Goal: Task Accomplishment & Management: Manage account settings

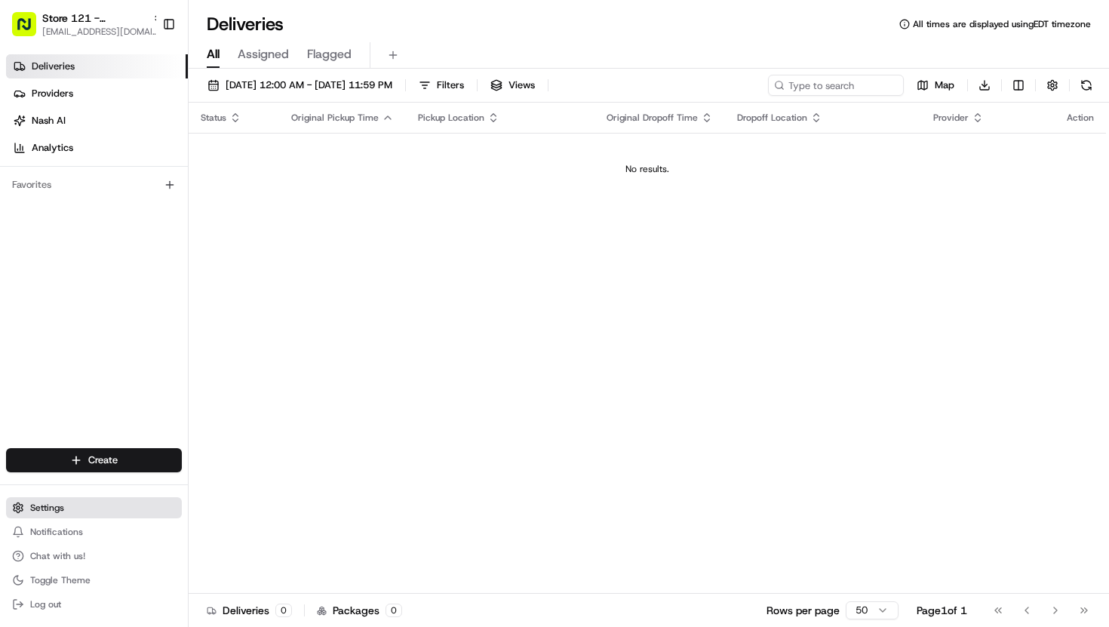
click at [45, 517] on button "Settings" at bounding box center [94, 507] width 176 height 21
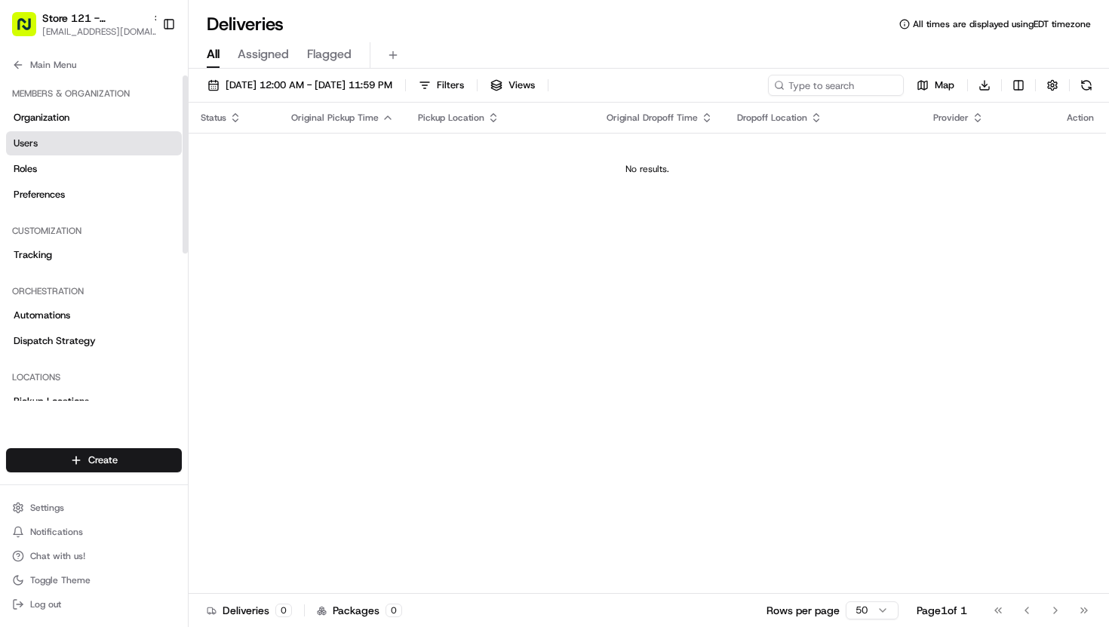
click at [101, 145] on link "Users" at bounding box center [94, 143] width 176 height 24
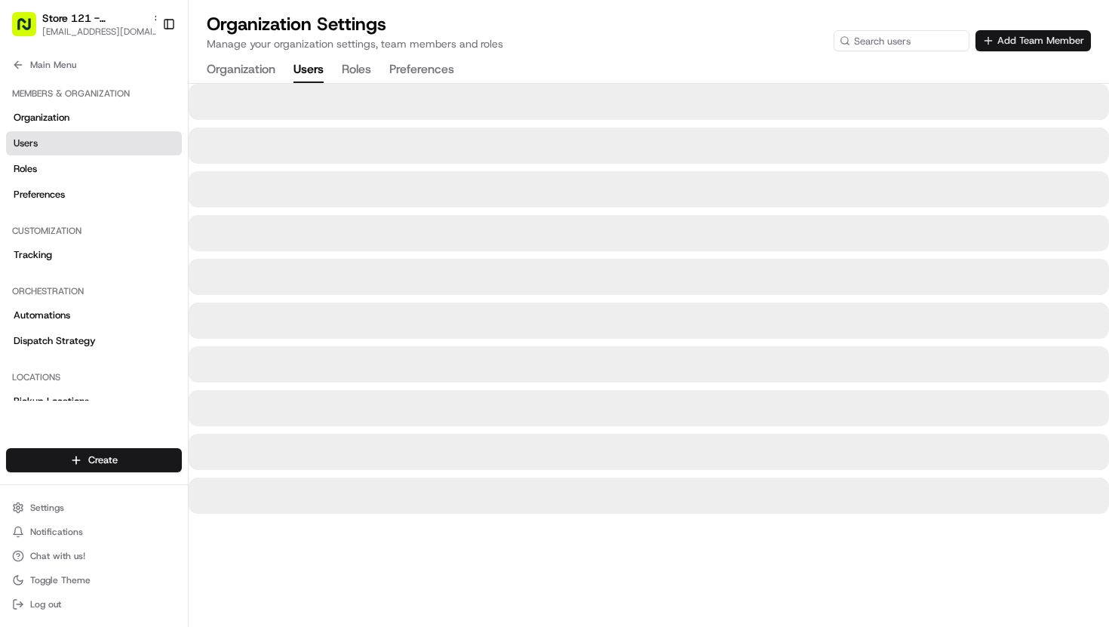
click at [1017, 36] on button "Add Team Member" at bounding box center [1032, 40] width 115 height 21
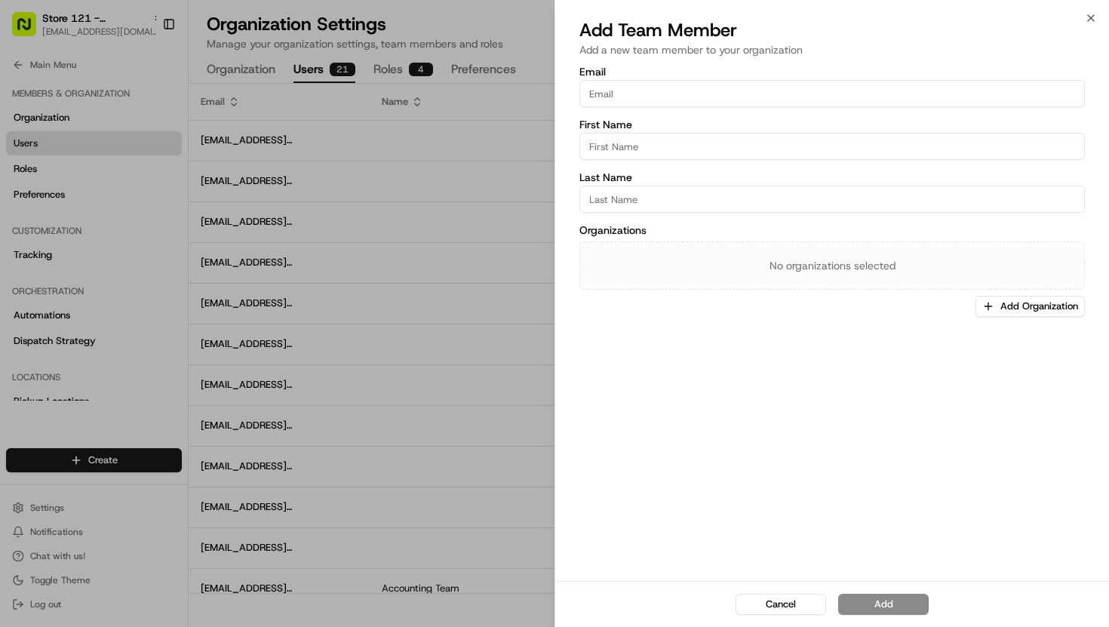
click at [527, 31] on div at bounding box center [554, 313] width 1109 height 627
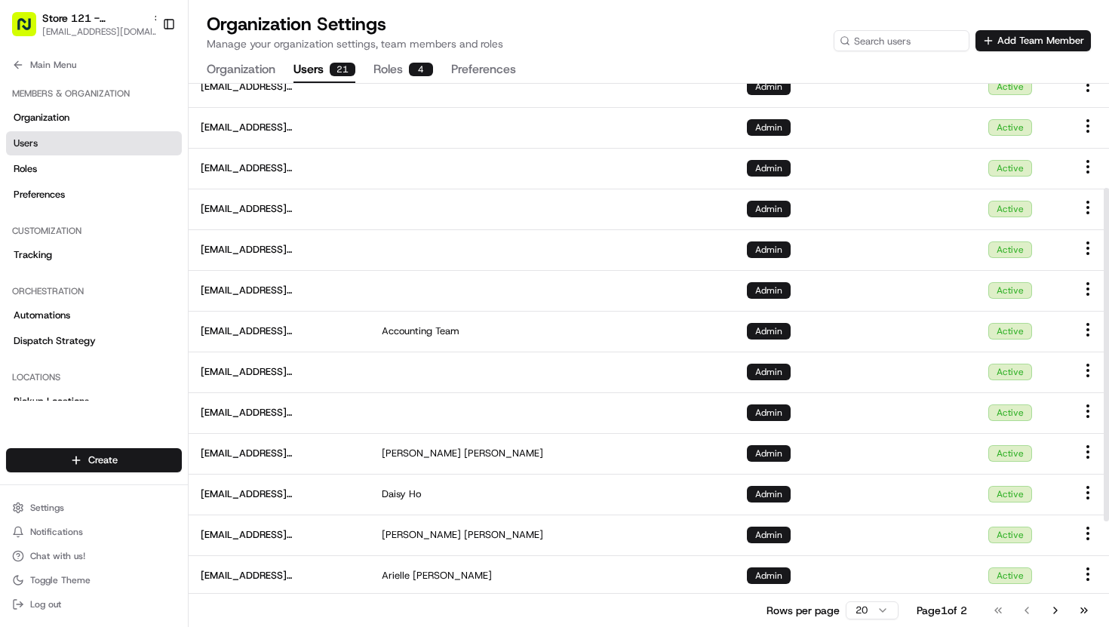
scroll to position [342, 0]
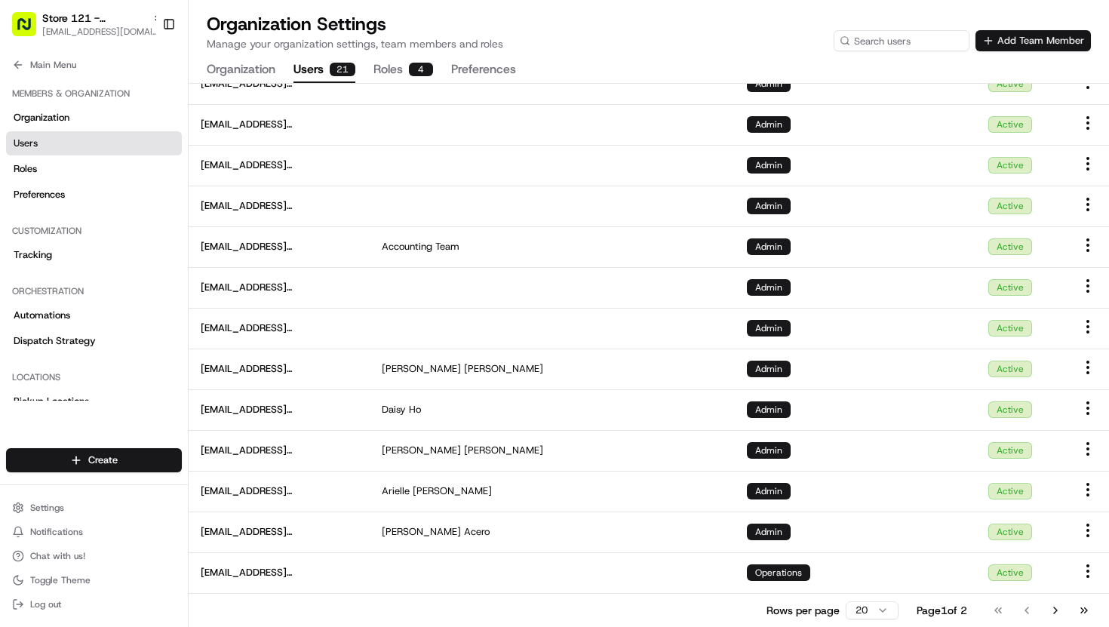
click at [1014, 44] on button "Add Team Member" at bounding box center [1032, 40] width 115 height 21
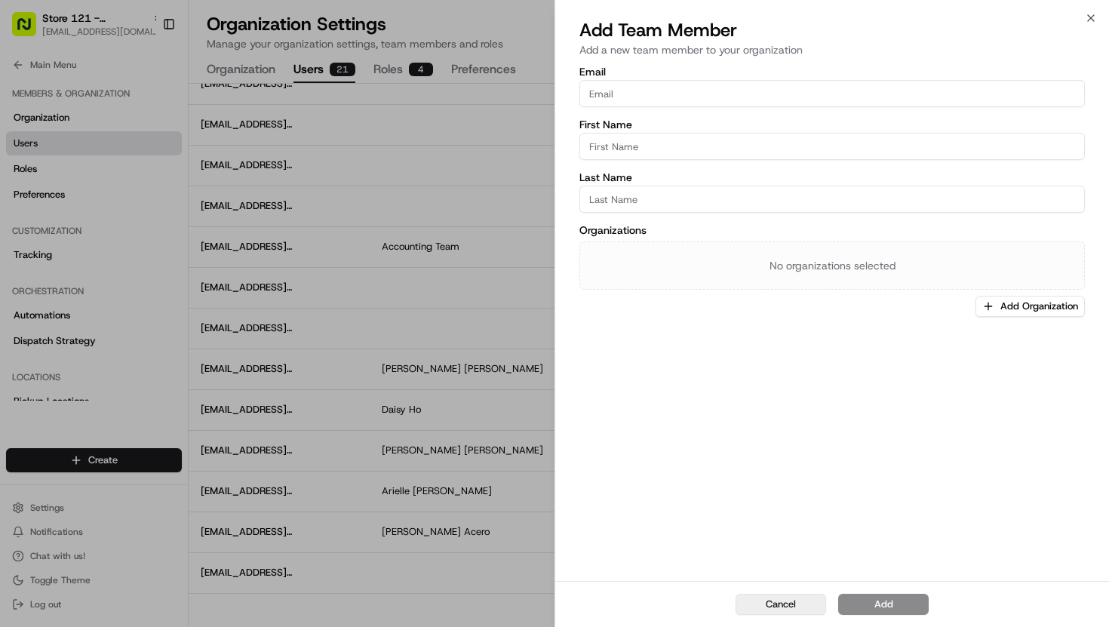
click at [769, 597] on button "Cancel" at bounding box center [780, 604] width 90 height 21
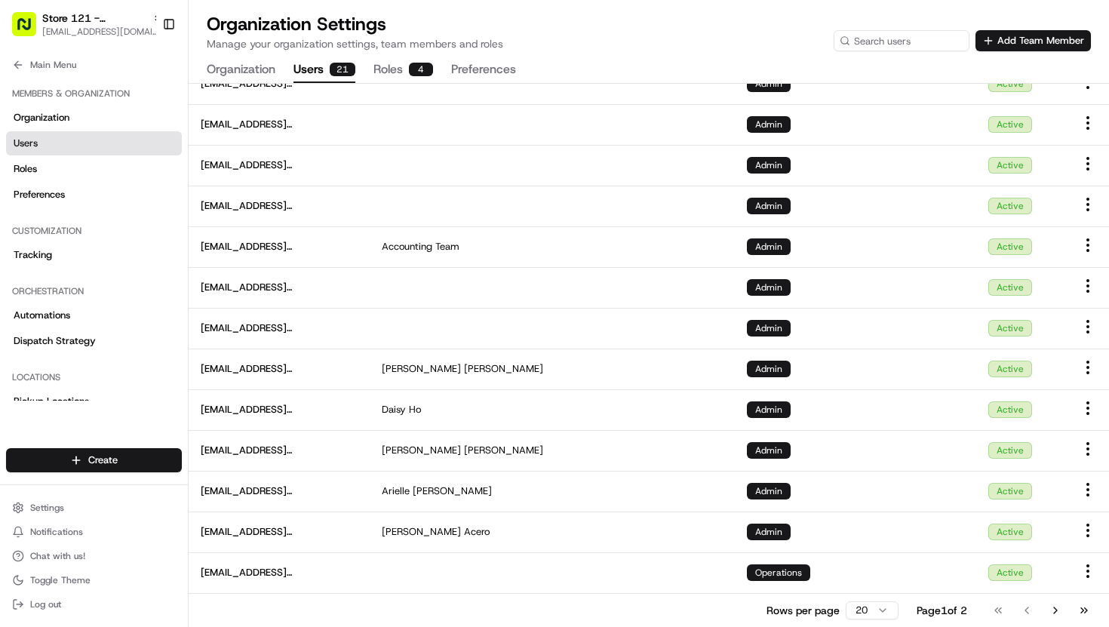
click at [1081, 23] on div "Organization Settings Manage your organization settings, team members and roles…" at bounding box center [649, 31] width 884 height 39
click at [1079, 34] on button "Add Team Member" at bounding box center [1032, 40] width 115 height 21
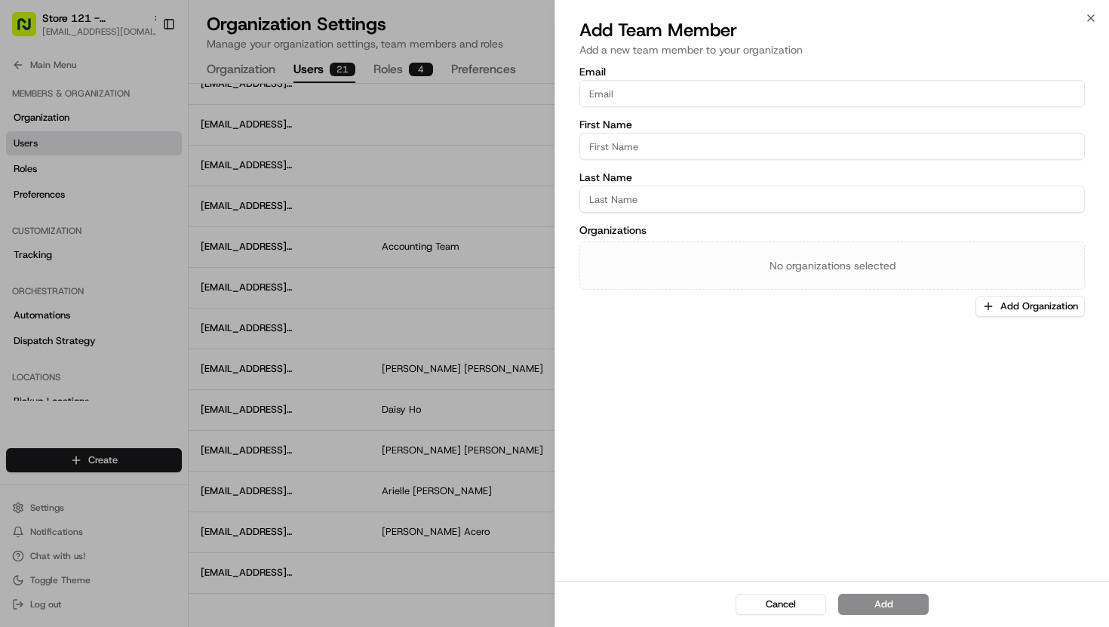
click at [756, 95] on input "Email" at bounding box center [831, 93] width 505 height 27
type input "[EMAIL_ADDRESS][DOMAIN_NAME]"
type input "[PERSON_NAME]"
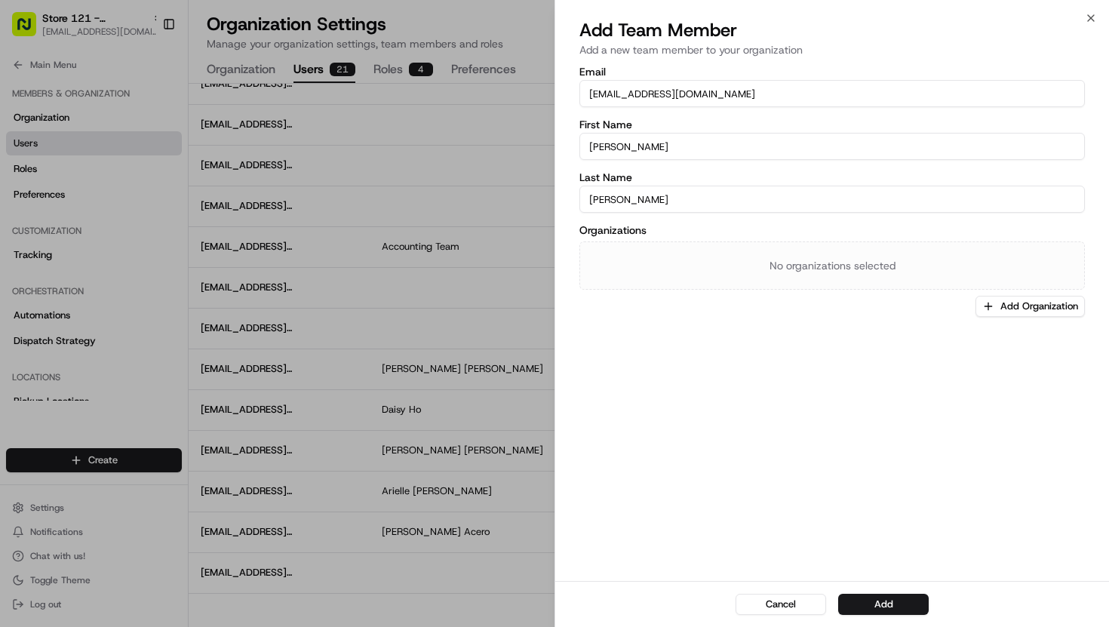
type input "[PERSON_NAME]"
click at [1059, 287] on div "No organizations selected" at bounding box center [831, 265] width 505 height 48
click at [1059, 304] on button "Add Organization" at bounding box center [1029, 306] width 109 height 21
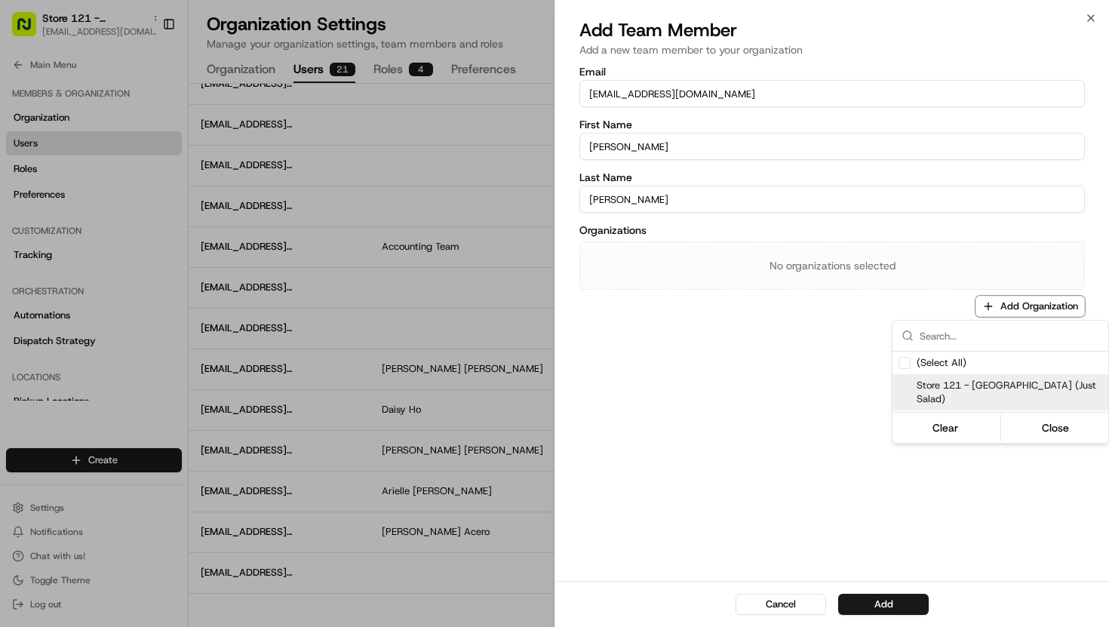
click at [1011, 383] on span "Store 121 - [GEOGRAPHIC_DATA] (Just Salad)" at bounding box center [1009, 392] width 186 height 27
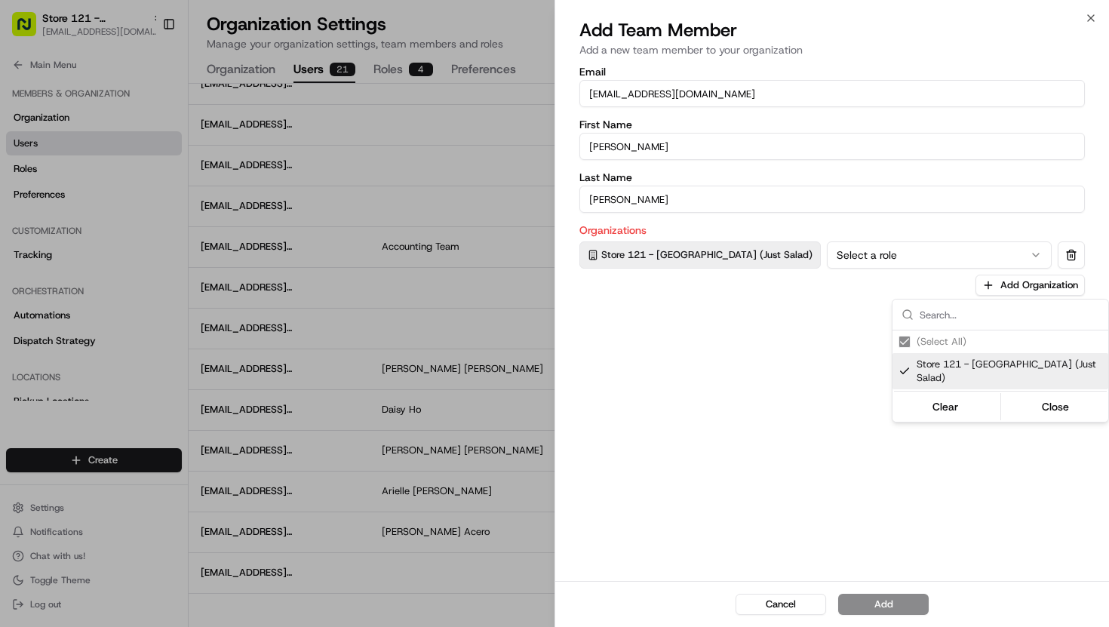
click at [876, 265] on div at bounding box center [554, 313] width 1109 height 627
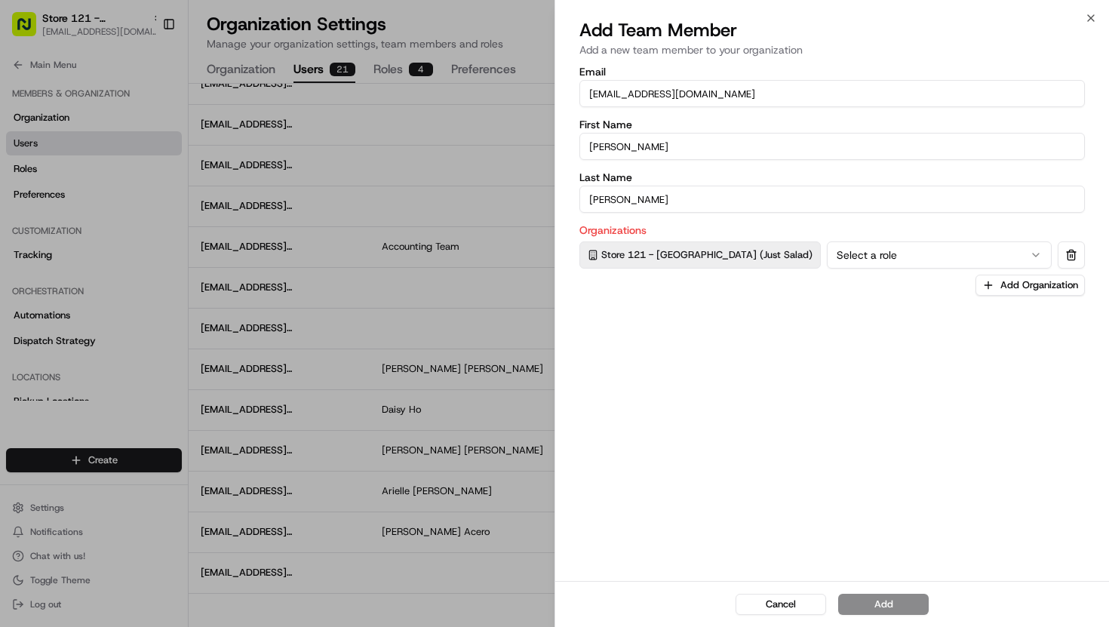
click at [869, 256] on button "Select a role" at bounding box center [939, 254] width 225 height 27
click at [879, 604] on button "Add" at bounding box center [883, 604] width 90 height 21
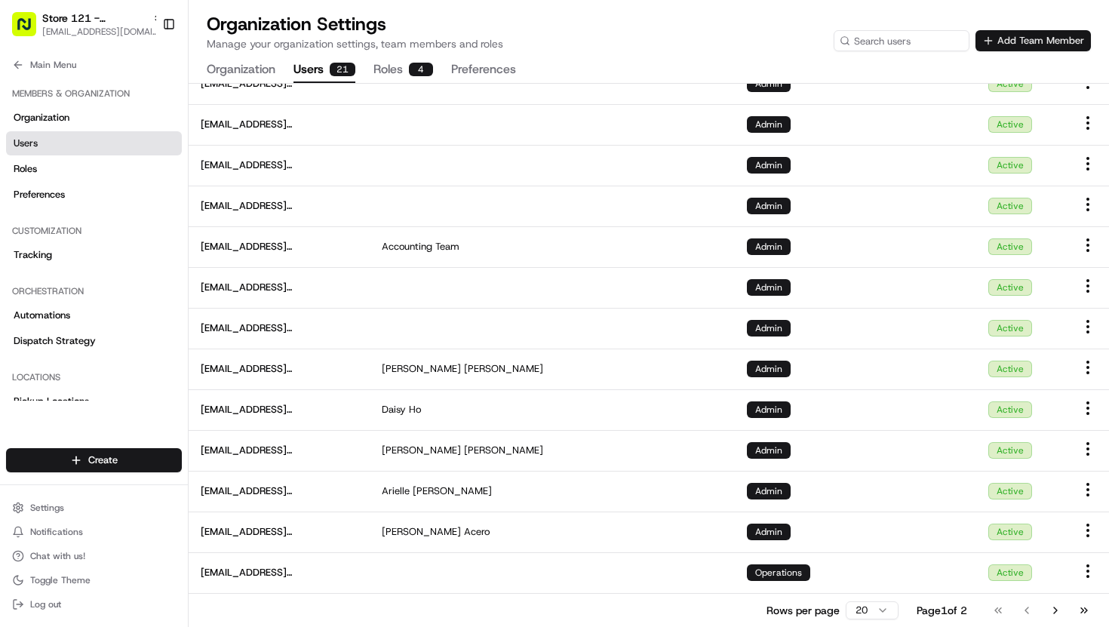
click at [1014, 41] on button "Add Team Member" at bounding box center [1032, 40] width 115 height 21
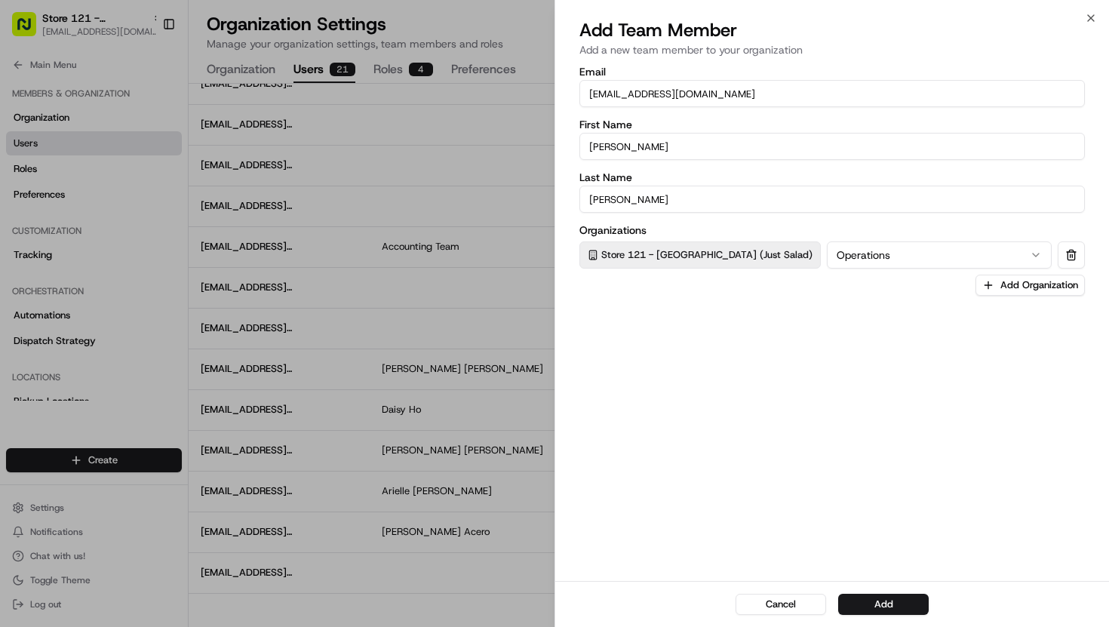
drag, startPoint x: 633, startPoint y: 94, endPoint x: 548, endPoint y: 83, distance: 85.1
click at [548, 83] on body "Store 121 - [GEOGRAPHIC_DATA] (Just Salad) [EMAIL_ADDRESS][DOMAIN_NAME] Toggle …" at bounding box center [554, 313] width 1109 height 627
type input "[EMAIL_ADDRESS][DOMAIN_NAME]"
type input "[PERSON_NAME]"
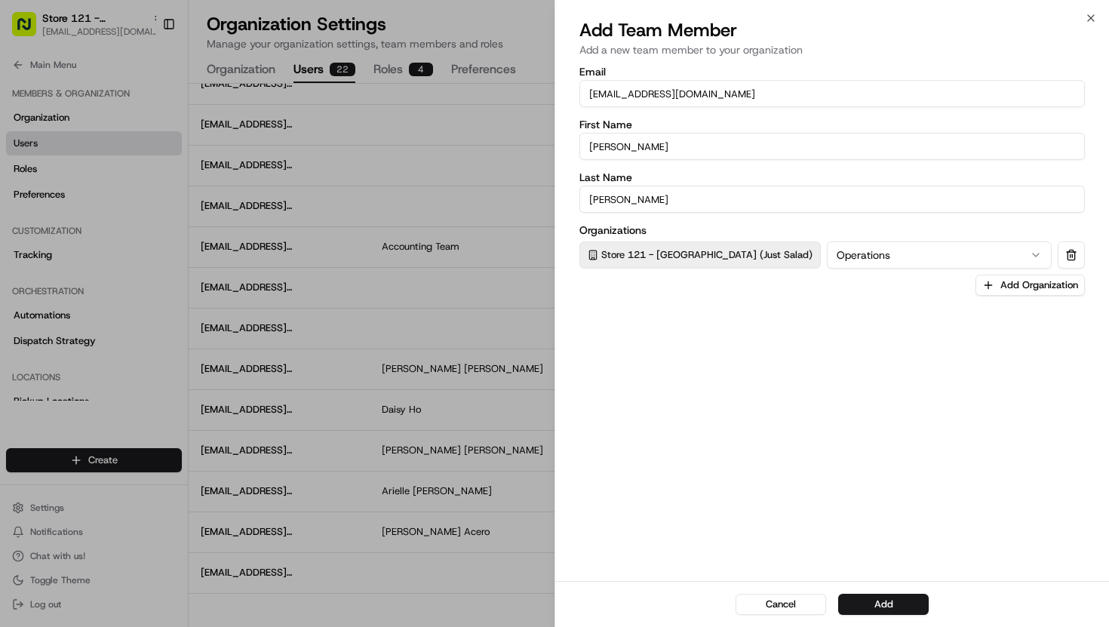
click at [865, 606] on button "Add" at bounding box center [883, 604] width 90 height 21
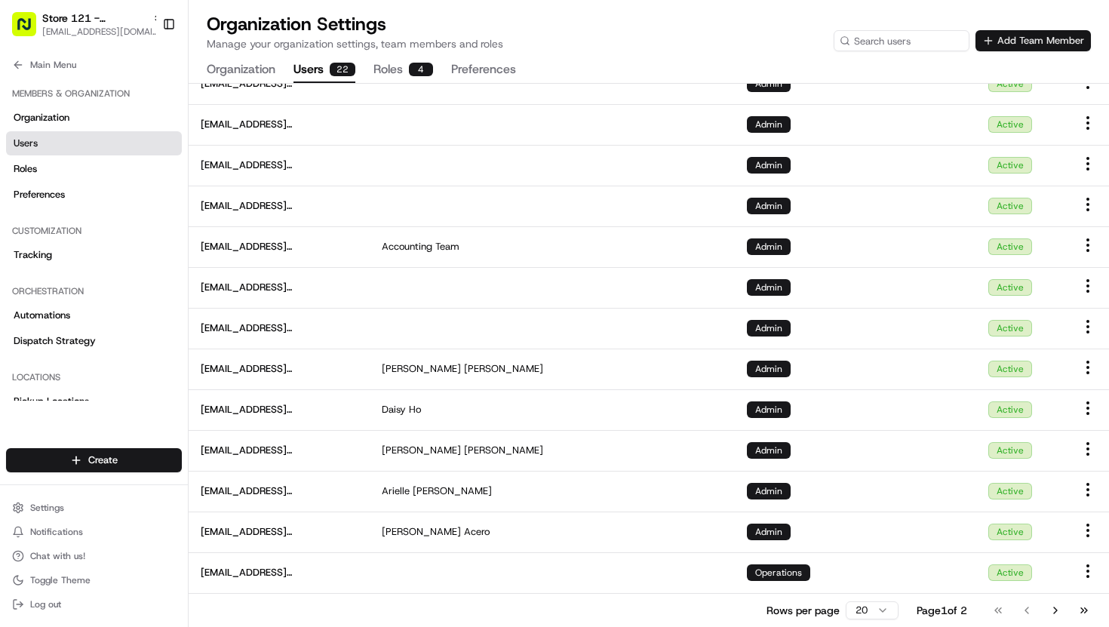
click at [1066, 35] on button "Add Team Member" at bounding box center [1032, 40] width 115 height 21
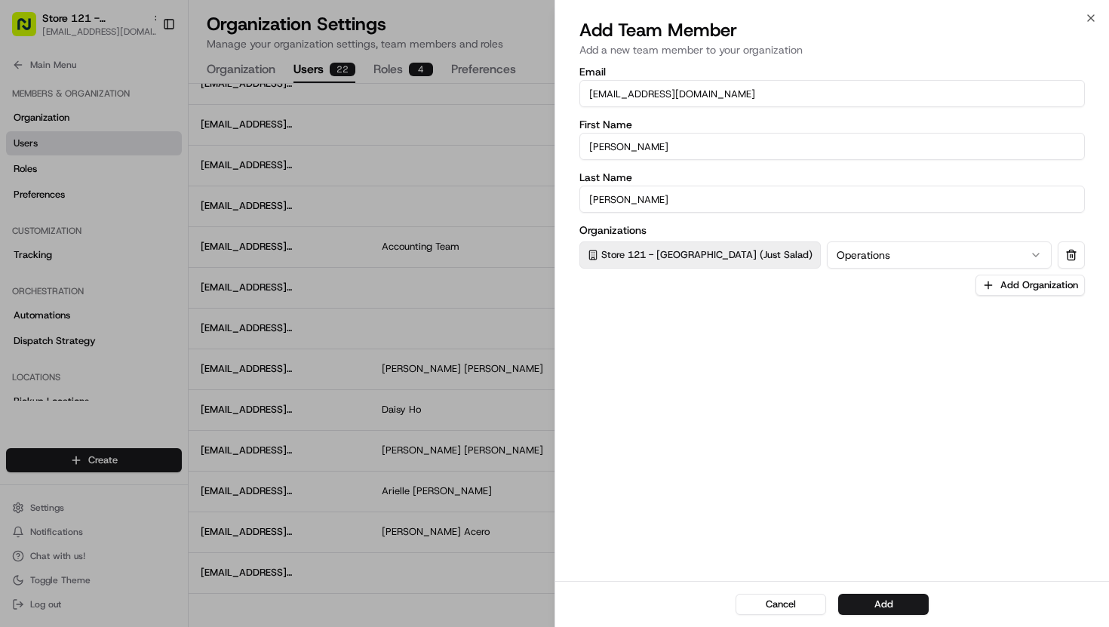
click at [653, 143] on input "[PERSON_NAME]" at bounding box center [831, 146] width 505 height 27
drag, startPoint x: 623, startPoint y: 95, endPoint x: 572, endPoint y: 95, distance: 50.5
click at [572, 95] on div "Email [EMAIL_ADDRESS][DOMAIN_NAME] First Name [PERSON_NAME] Last Name [PERSON_N…" at bounding box center [832, 321] width 554 height 517
type input "[EMAIL_ADDRESS][DOMAIN_NAME]"
type input "[PERSON_NAME]"
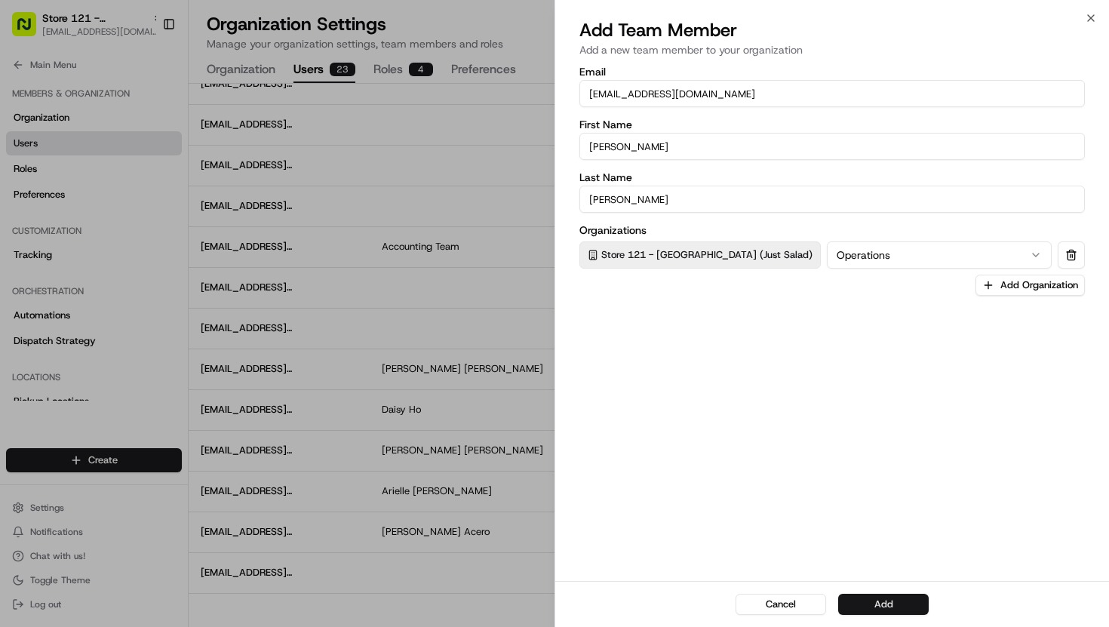
type input "[PERSON_NAME]"
click at [873, 600] on button "Add" at bounding box center [883, 604] width 90 height 21
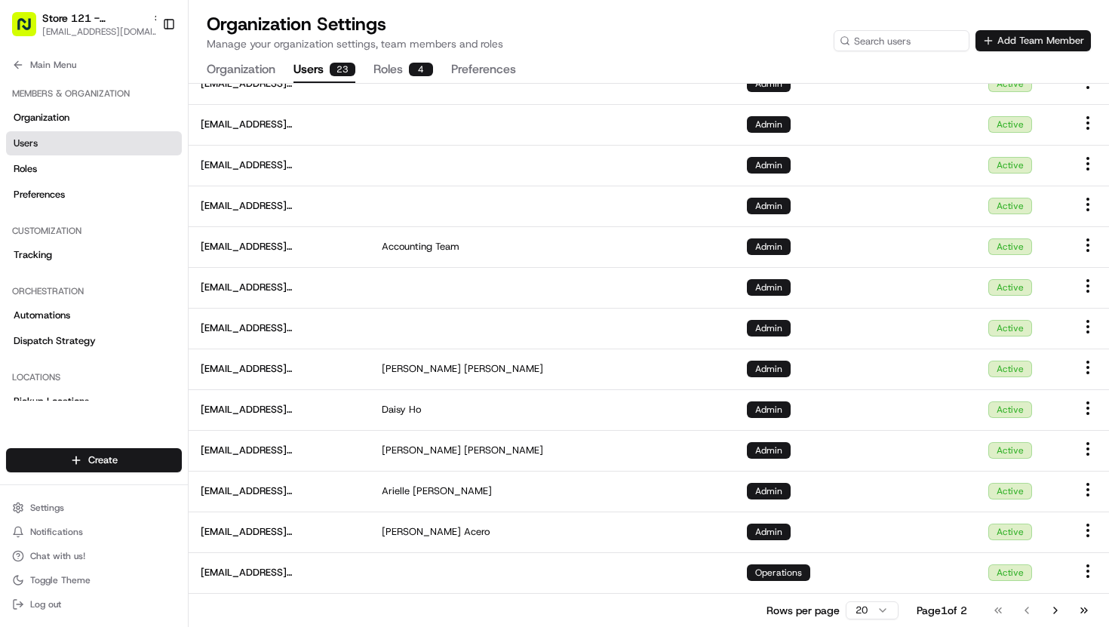
click at [1041, 41] on button "Add Team Member" at bounding box center [1032, 40] width 115 height 21
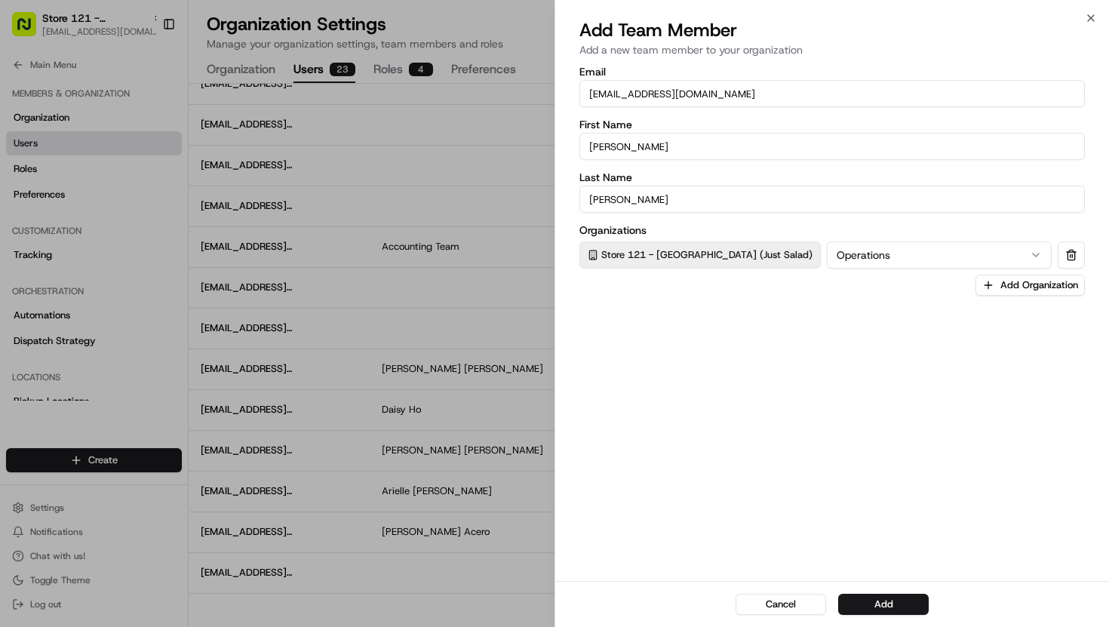
drag, startPoint x: 627, startPoint y: 97, endPoint x: 564, endPoint y: 90, distance: 63.6
click at [564, 92] on div "Email [EMAIL_ADDRESS][DOMAIN_NAME] First Name [PERSON_NAME] Last Name [PERSON_N…" at bounding box center [832, 321] width 554 height 517
type input "[EMAIL_ADDRESS][DOMAIN_NAME]"
type input "[PERSON_NAME]"
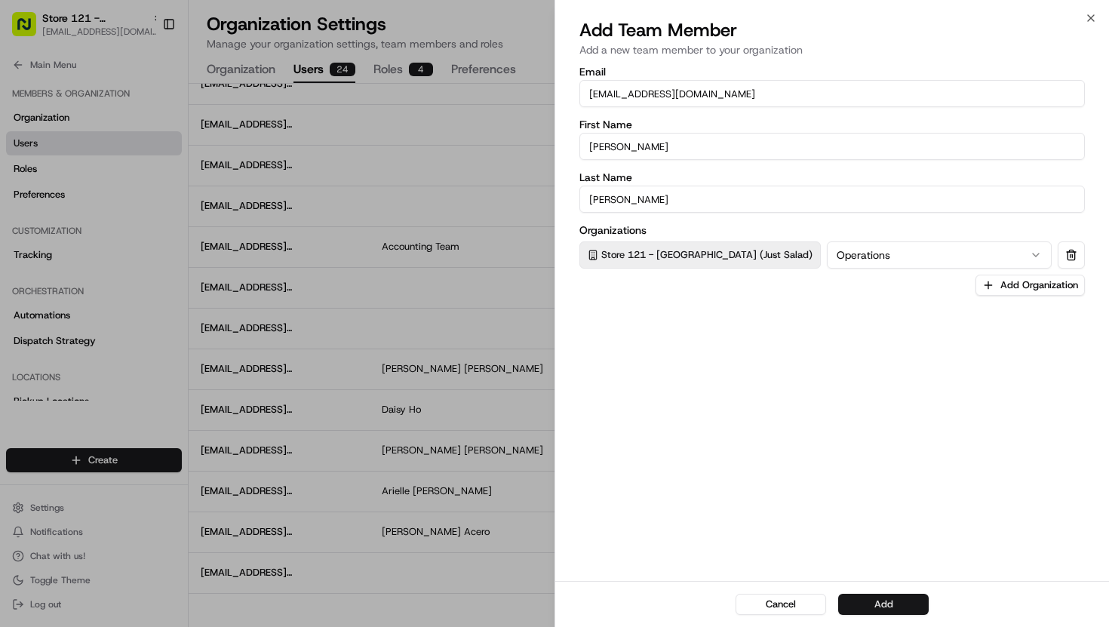
click at [878, 608] on button "Add" at bounding box center [883, 604] width 90 height 21
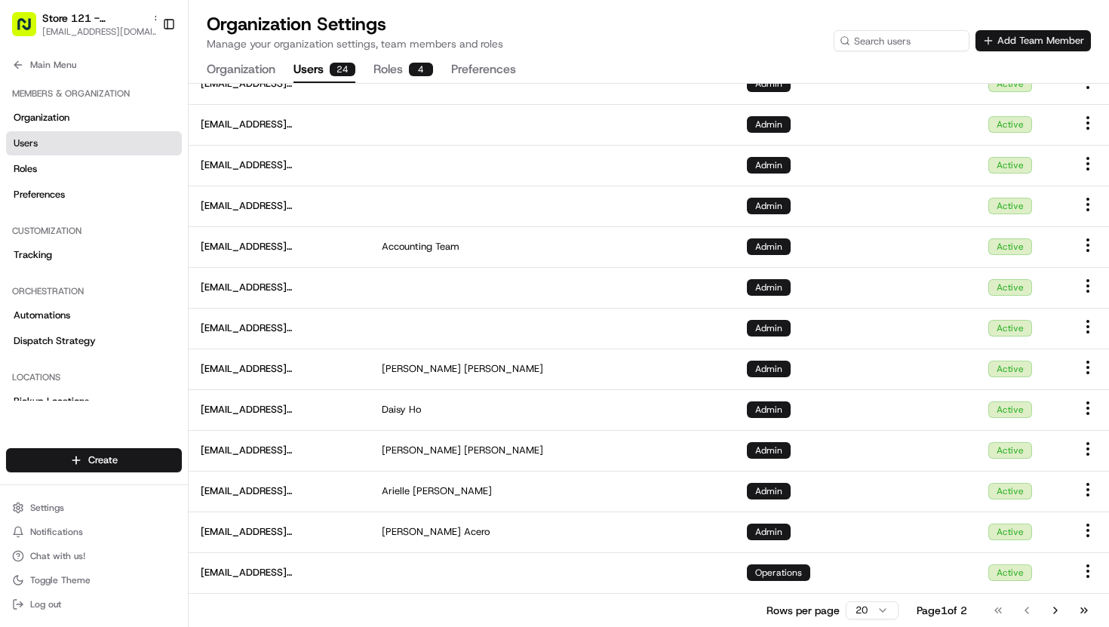
click at [1035, 43] on button "Add Team Member" at bounding box center [1032, 40] width 115 height 21
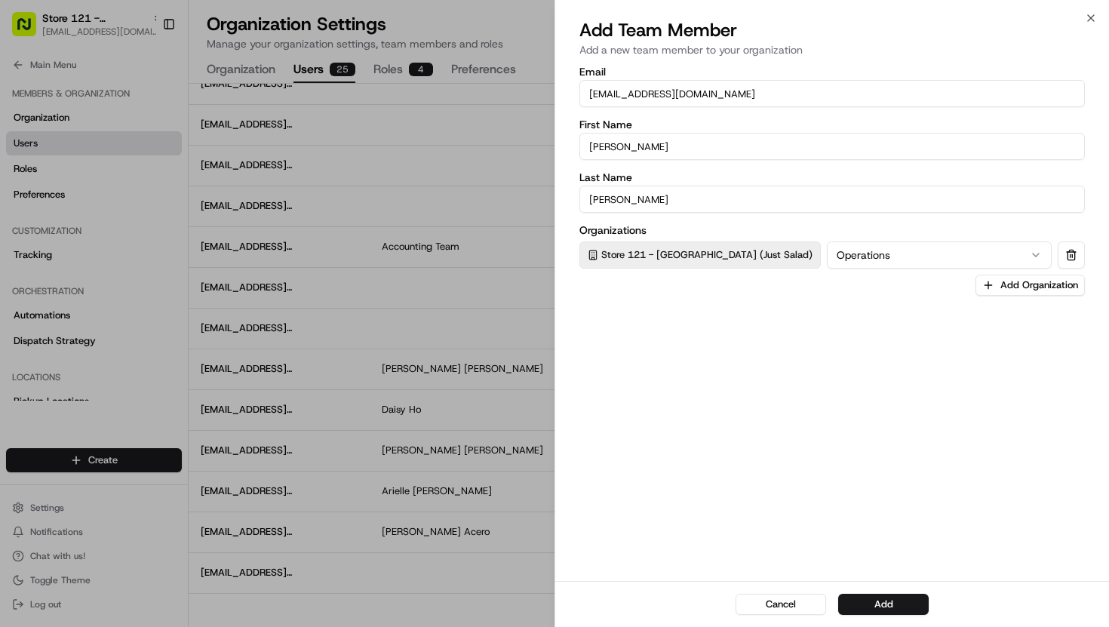
drag, startPoint x: 621, startPoint y: 97, endPoint x: 540, endPoint y: 90, distance: 81.7
click at [540, 90] on body "Store 121 - [GEOGRAPHIC_DATA] (Just Salad) [EMAIL_ADDRESS][DOMAIN_NAME] Toggle …" at bounding box center [554, 313] width 1109 height 627
type input "[EMAIL_ADDRESS][DOMAIN_NAME]"
type input "Ze Dasia"
type input "[PERSON_NAME]"
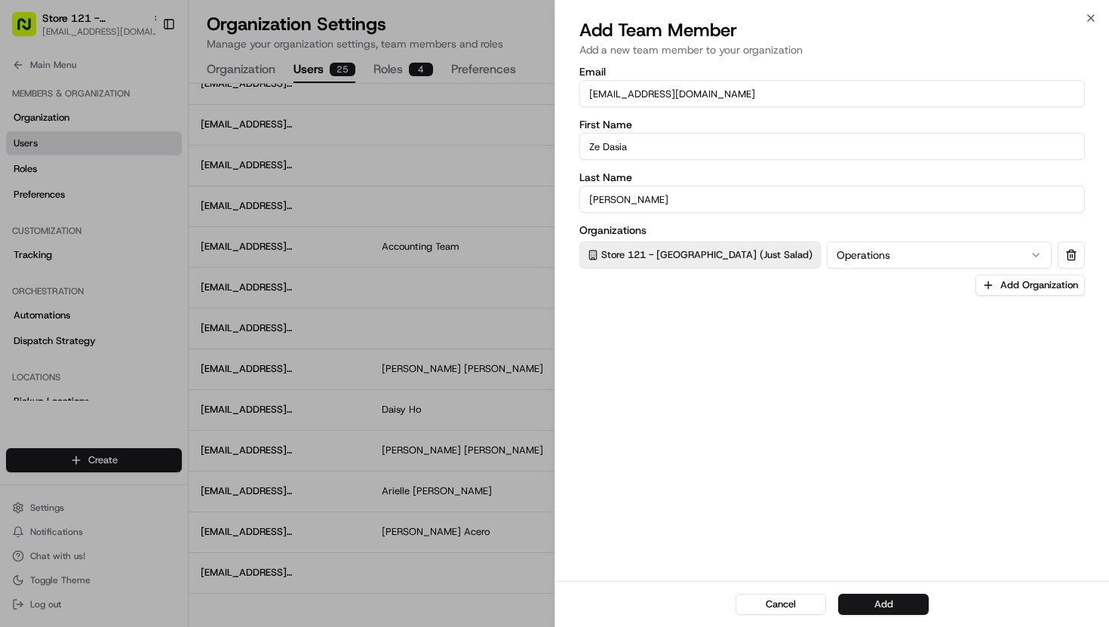
click at [864, 601] on button "Add" at bounding box center [883, 604] width 90 height 21
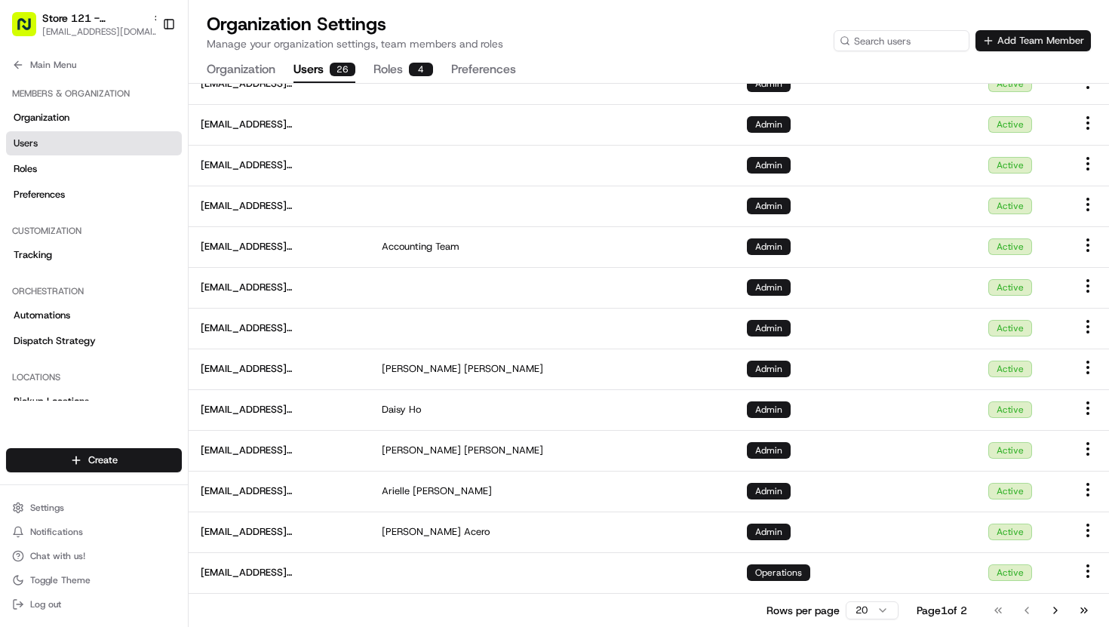
click at [1027, 32] on button "Add Team Member" at bounding box center [1032, 40] width 115 height 21
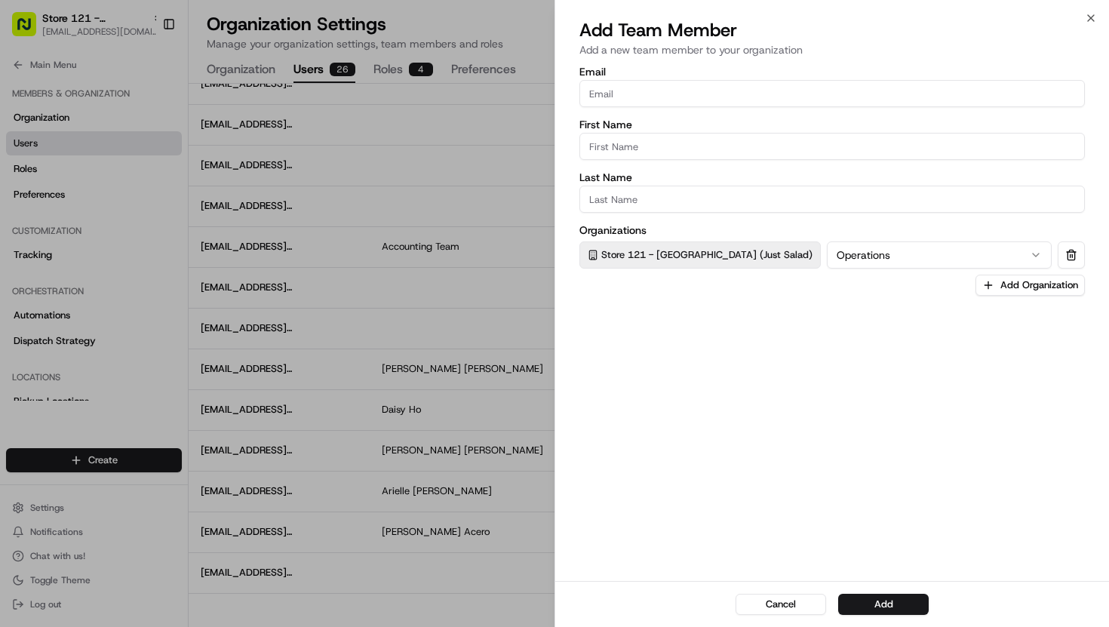
click at [454, 334] on div at bounding box center [554, 313] width 1109 height 627
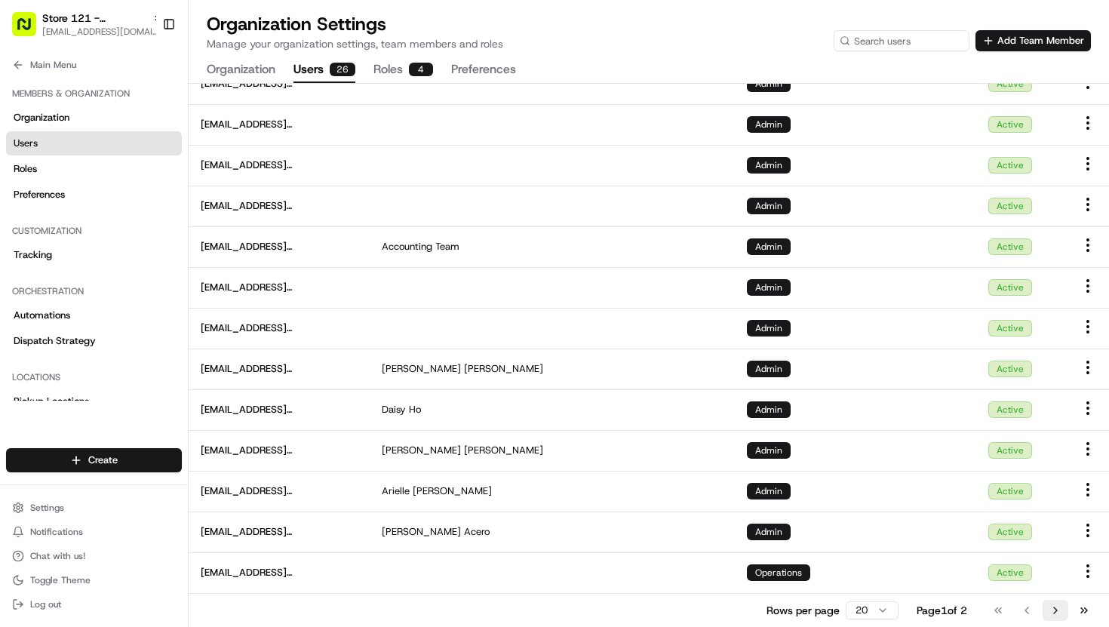
click at [1051, 613] on button "Go to next page" at bounding box center [1055, 610] width 26 height 21
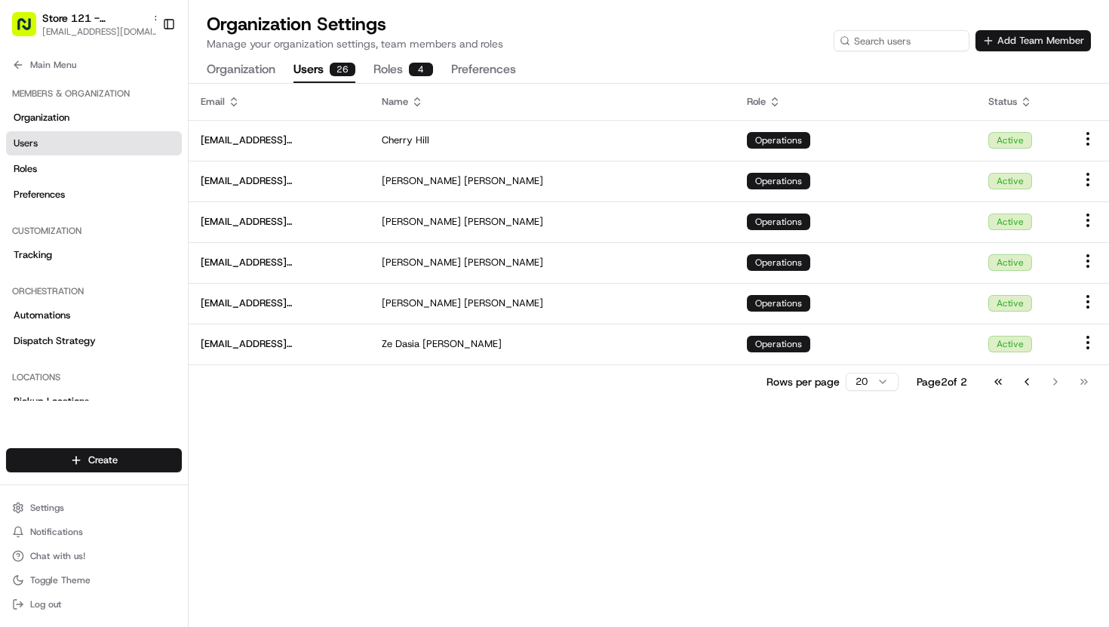
click at [1026, 41] on button "Add Team Member" at bounding box center [1032, 40] width 115 height 21
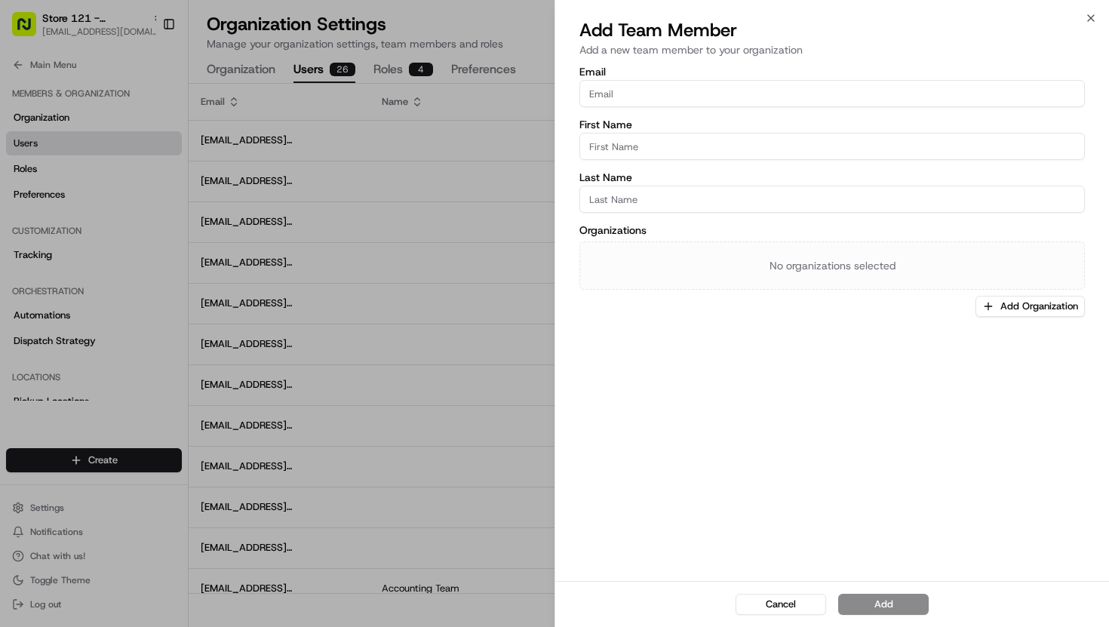
click at [776, 87] on input "Email" at bounding box center [831, 93] width 505 height 27
click at [524, 226] on div at bounding box center [554, 313] width 1109 height 627
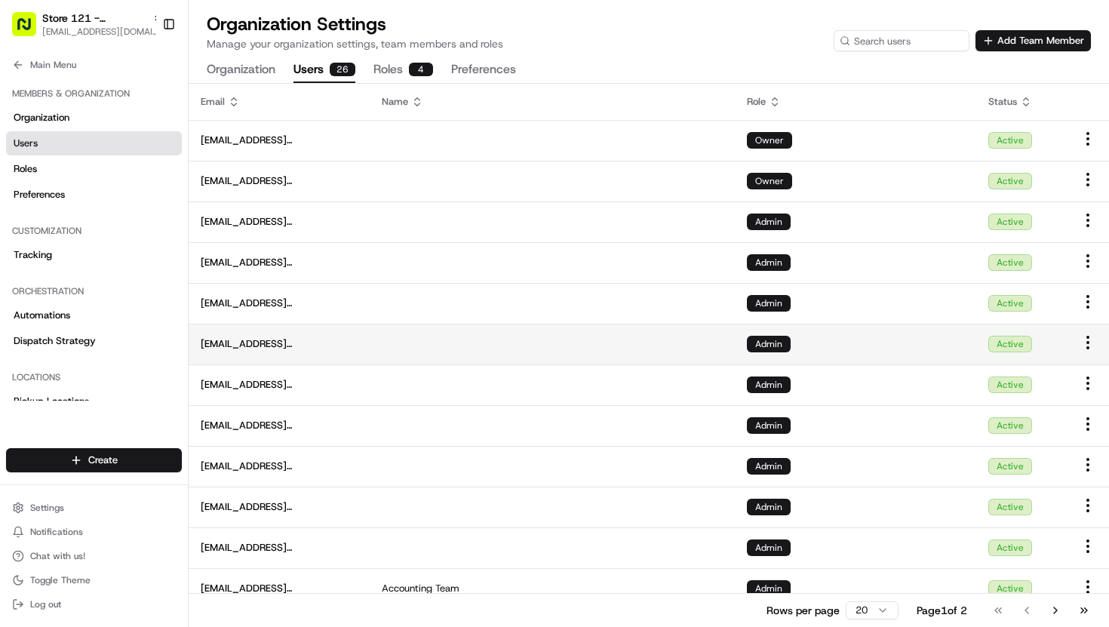
scroll to position [342, 0]
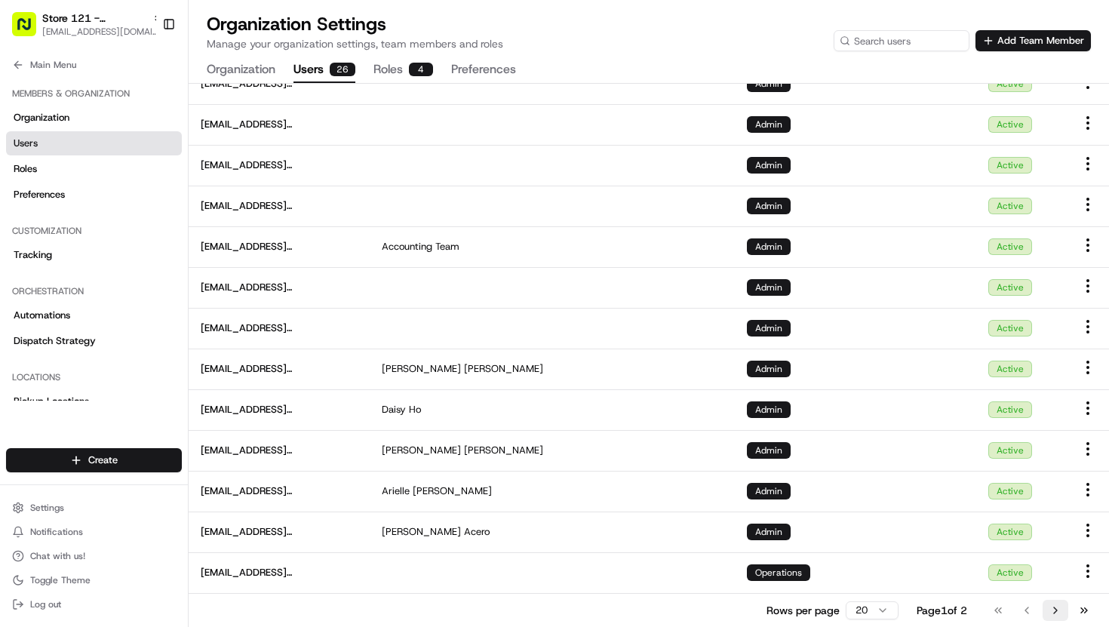
click at [1059, 610] on button "Go to next page" at bounding box center [1055, 610] width 26 height 21
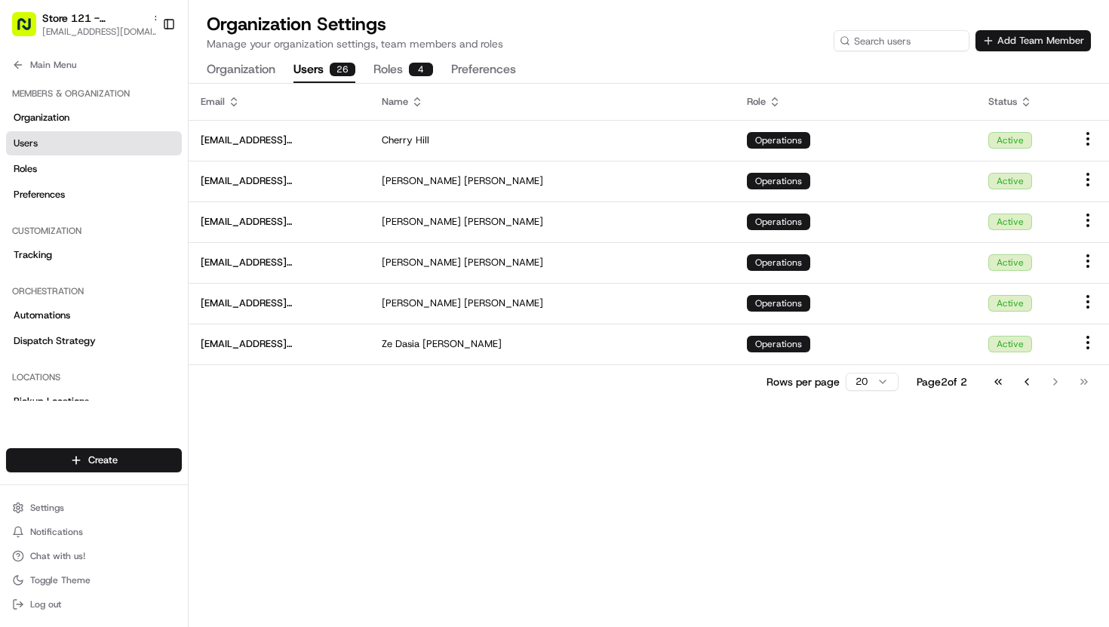
click at [1058, 45] on button "Add Team Member" at bounding box center [1032, 40] width 115 height 21
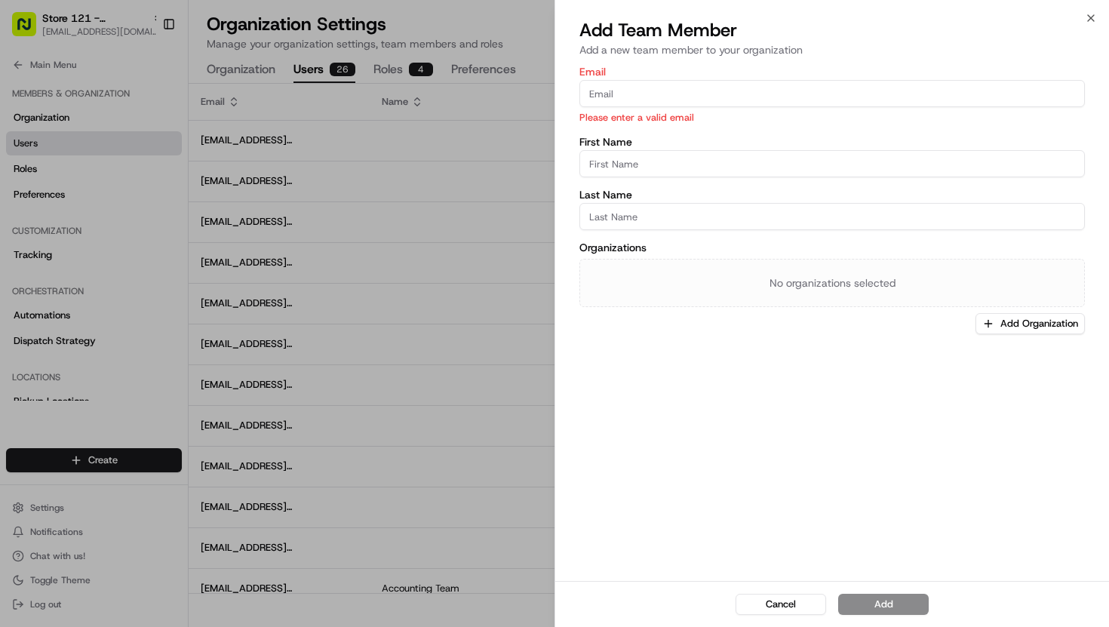
click at [802, 94] on input "Email" at bounding box center [831, 93] width 505 height 27
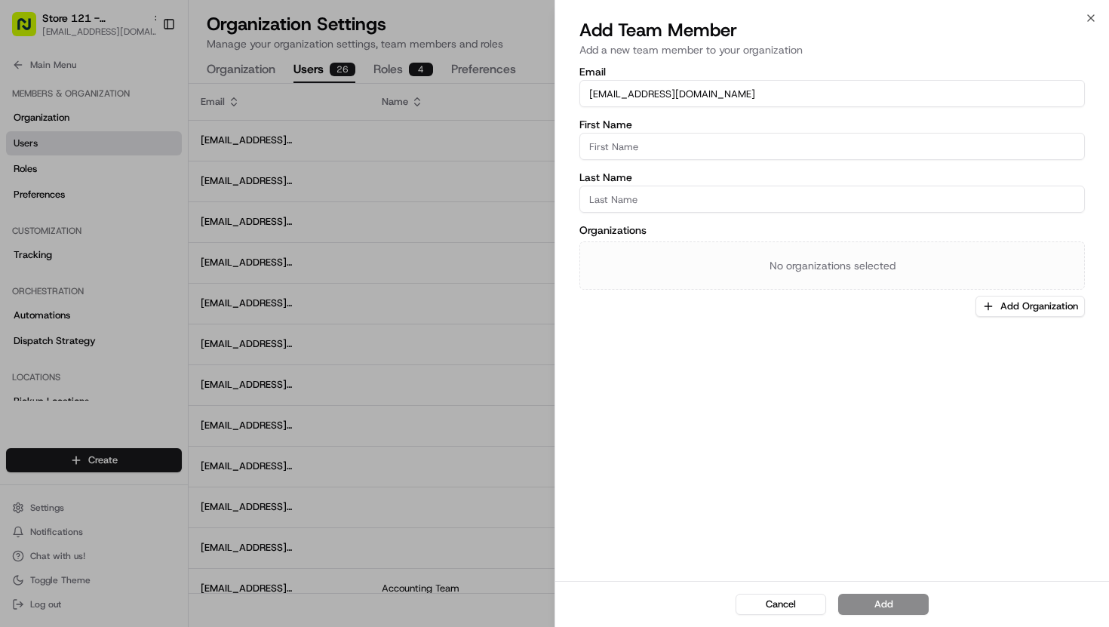
type input "[EMAIL_ADDRESS][DOMAIN_NAME]"
type input "[PERSON_NAME]"
click at [1022, 311] on button "Add Organization" at bounding box center [1029, 306] width 109 height 21
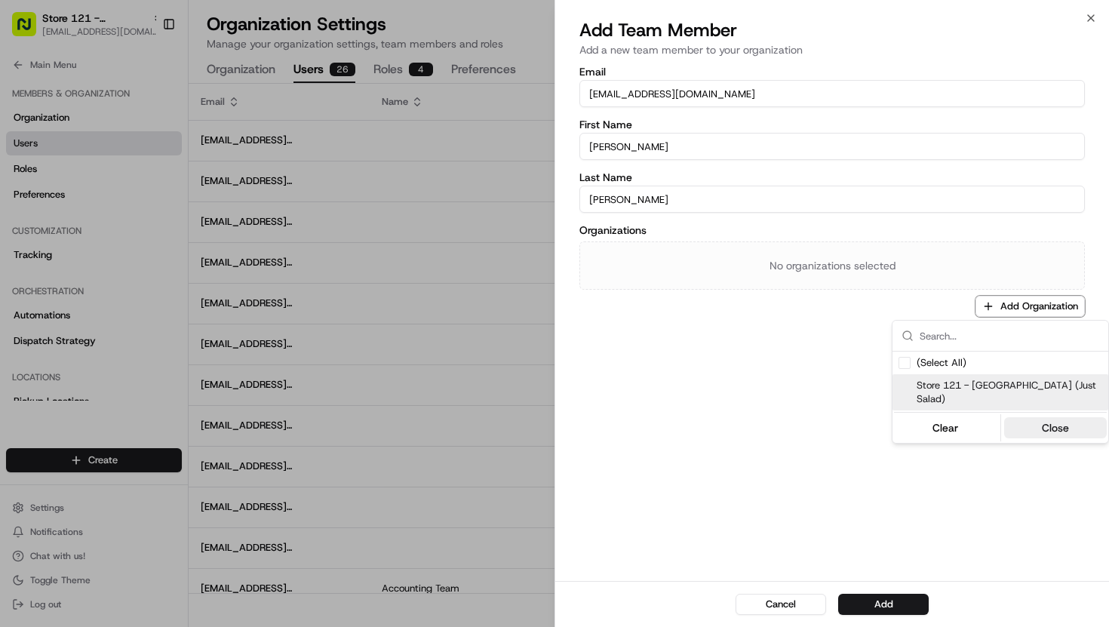
click at [1014, 385] on span "Store 121 - [GEOGRAPHIC_DATA] (Just Salad)" at bounding box center [1009, 392] width 186 height 27
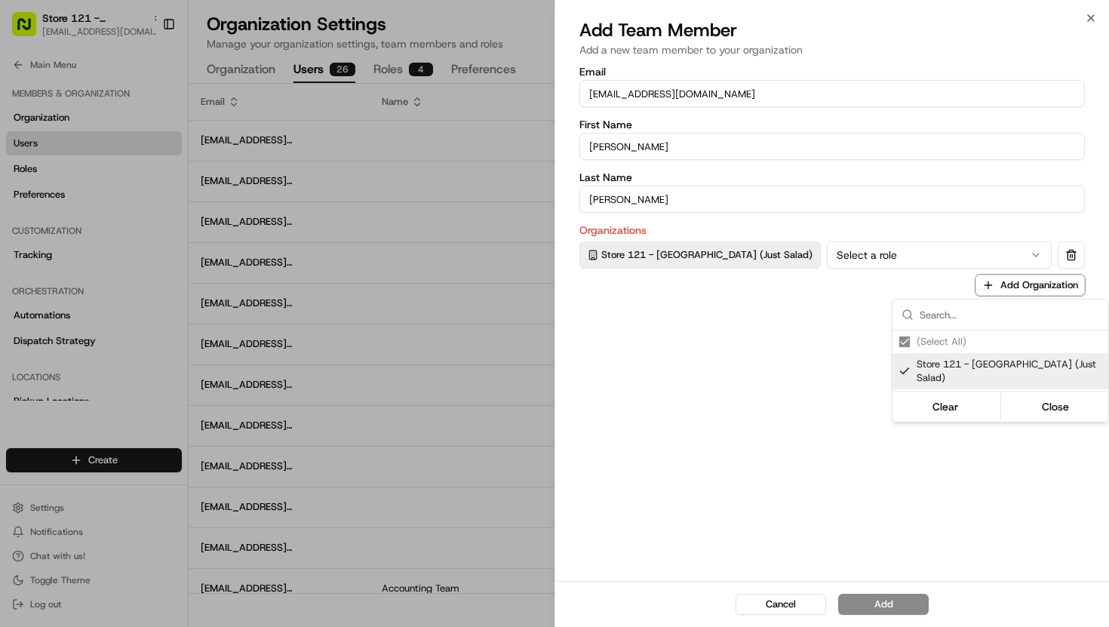
click at [907, 256] on div at bounding box center [554, 313] width 1109 height 627
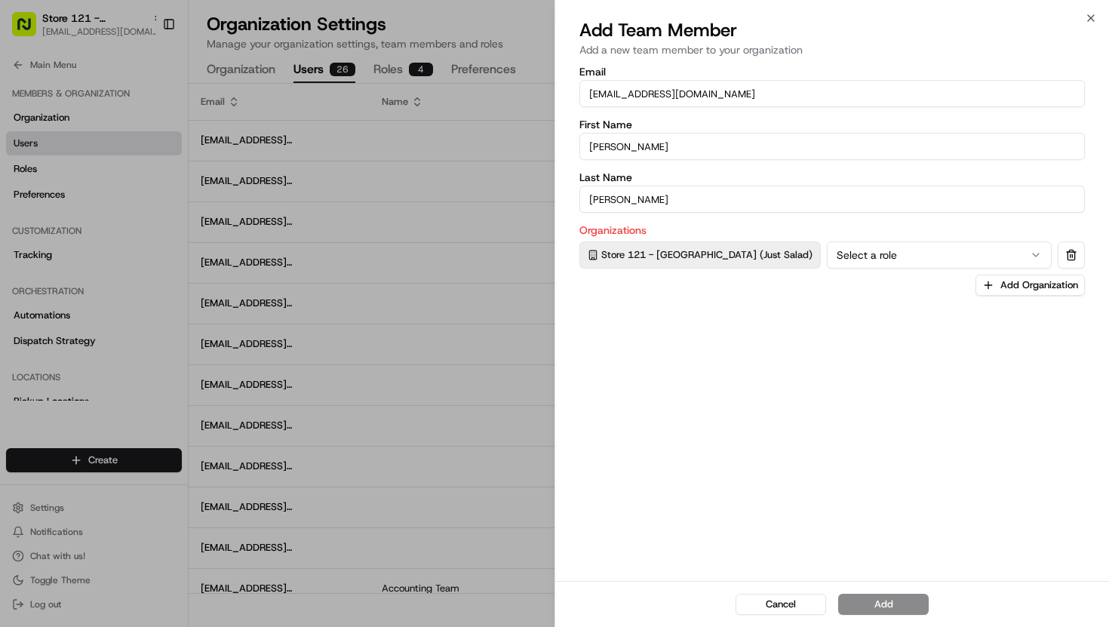
click at [891, 264] on button "Select a role" at bounding box center [939, 254] width 225 height 27
click at [874, 603] on button "Add" at bounding box center [883, 604] width 90 height 21
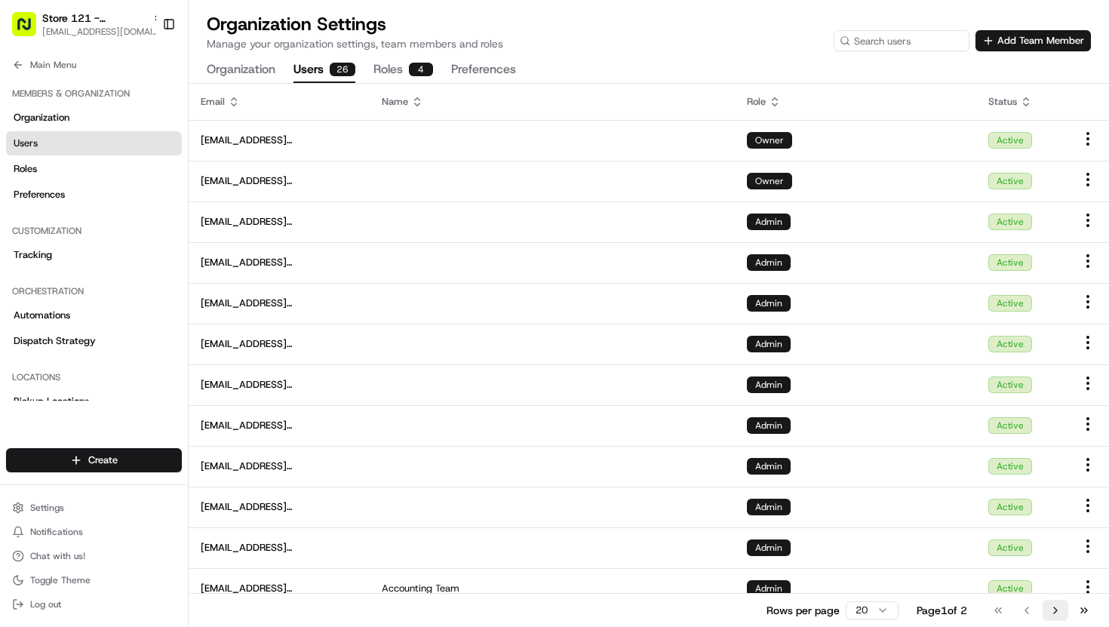
click at [1056, 605] on button "Go to next page" at bounding box center [1055, 610] width 26 height 21
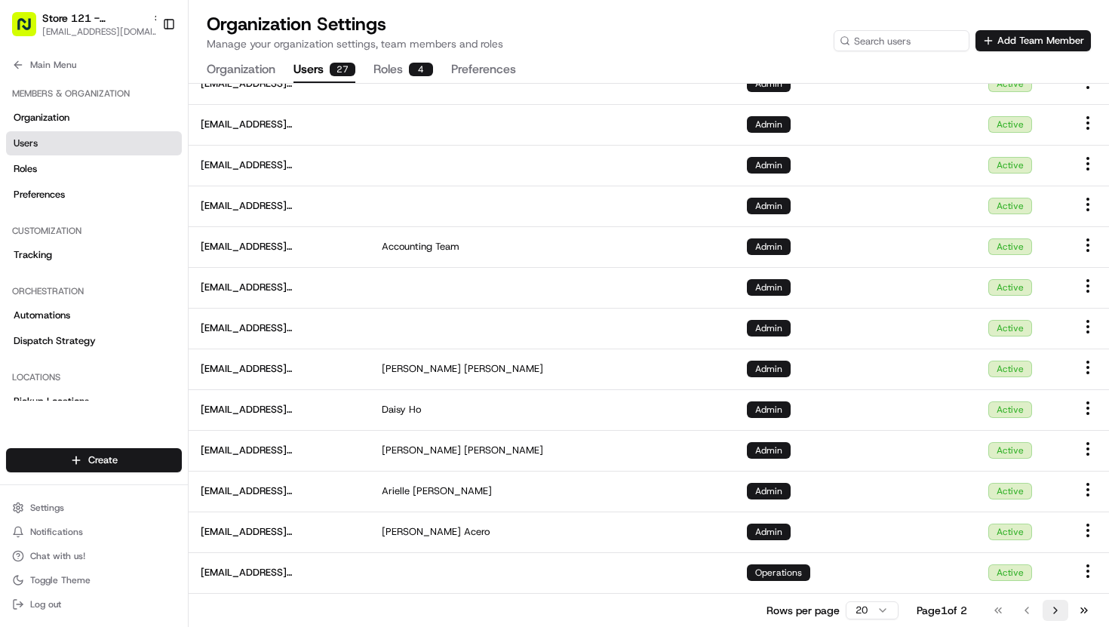
click at [1056, 618] on button "Go to next page" at bounding box center [1055, 610] width 26 height 21
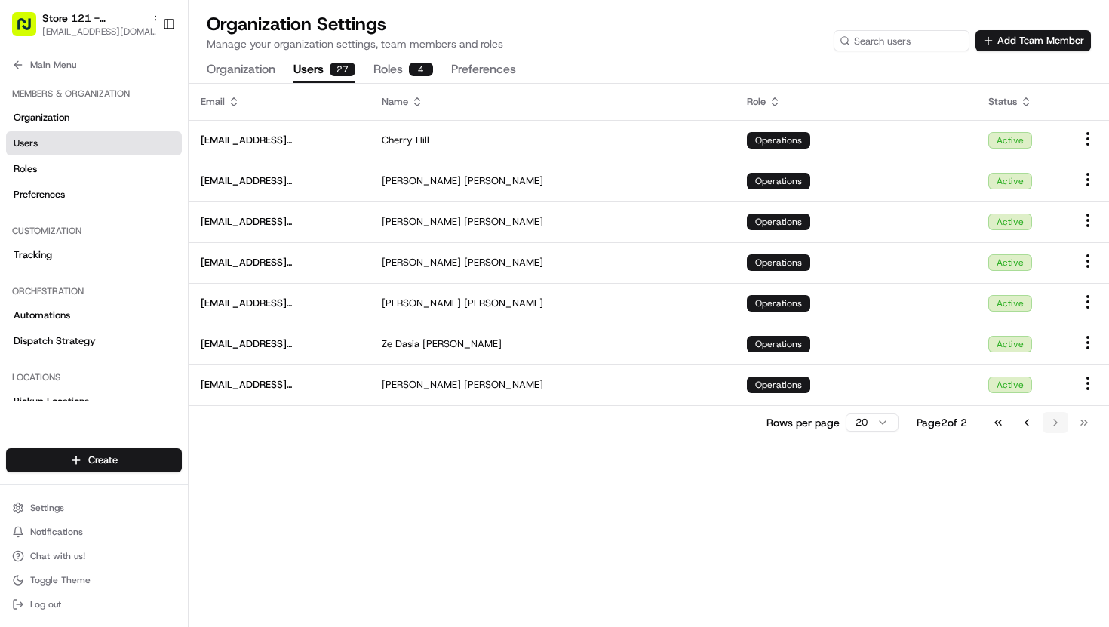
scroll to position [0, 0]
click at [1028, 37] on button "Add Team Member" at bounding box center [1032, 40] width 115 height 21
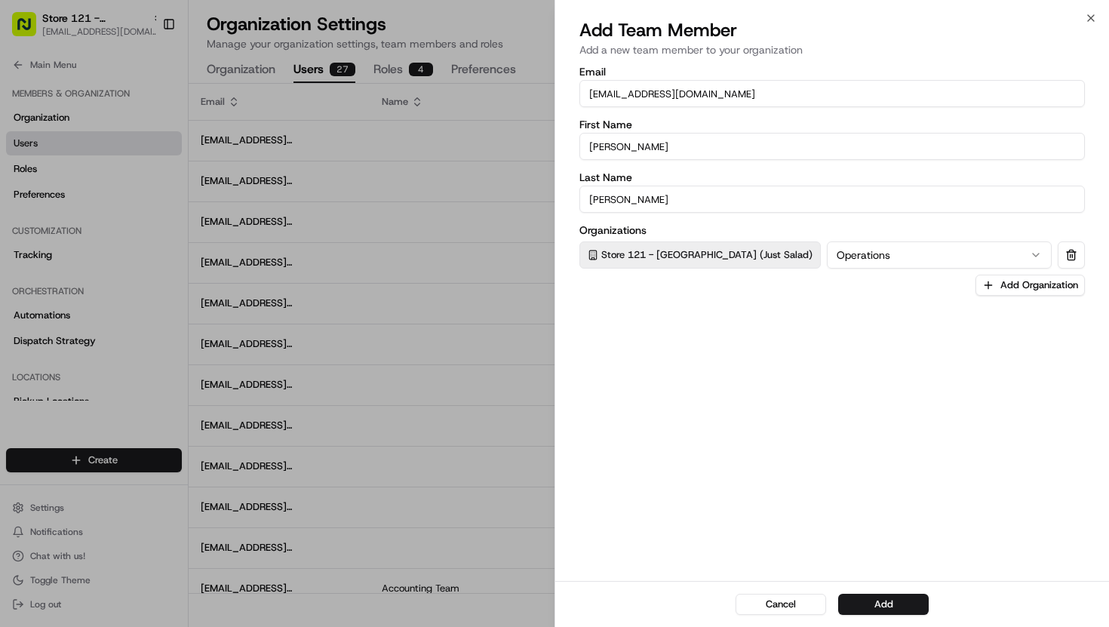
drag, startPoint x: 630, startPoint y: 94, endPoint x: 554, endPoint y: 94, distance: 75.4
click at [555, 94] on div "Email [EMAIL_ADDRESS][DOMAIN_NAME] First Name [PERSON_NAME] Last Name [PERSON_N…" at bounding box center [832, 321] width 554 height 517
type input "[EMAIL_ADDRESS][DOMAIN_NAME]"
click at [631, 148] on input "[PERSON_NAME]" at bounding box center [831, 146] width 505 height 27
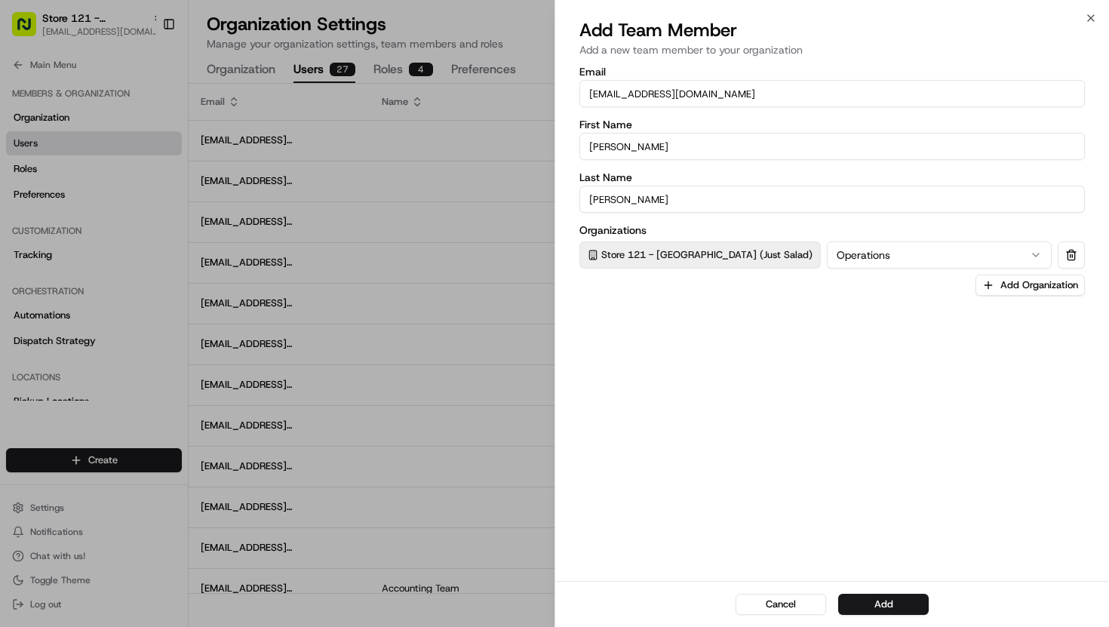
click at [631, 148] on input "[PERSON_NAME]" at bounding box center [831, 146] width 505 height 27
type input "Winnie"
type input "Lei"
click at [892, 603] on button "Add" at bounding box center [883, 604] width 90 height 21
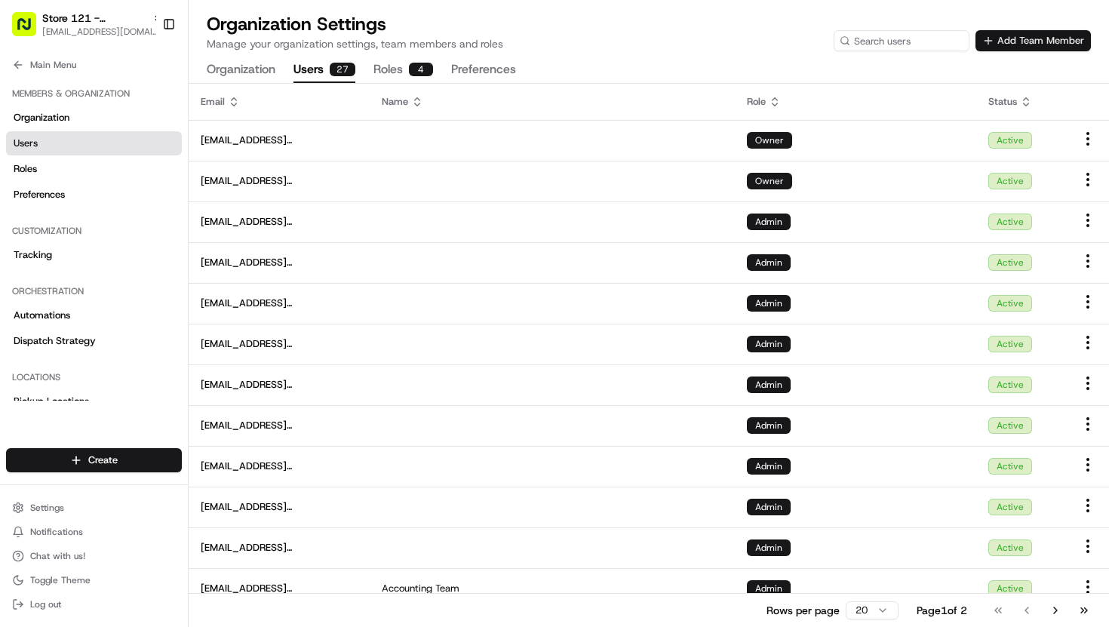
click at [1025, 38] on button "Add Team Member" at bounding box center [1032, 40] width 115 height 21
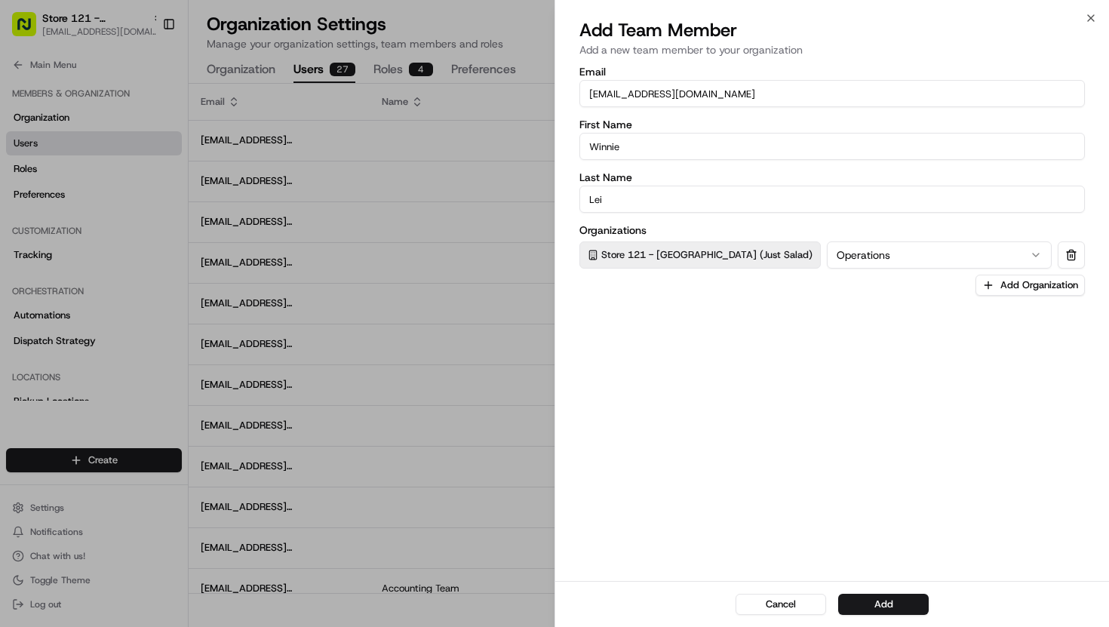
drag, startPoint x: 606, startPoint y: 95, endPoint x: 525, endPoint y: 92, distance: 81.5
click at [525, 92] on body "Store 121 - [GEOGRAPHIC_DATA] (Just Salad) [EMAIL_ADDRESS][DOMAIN_NAME] Toggle …" at bounding box center [554, 313] width 1109 height 627
type input "[EMAIL_ADDRESS][DOMAIN_NAME]"
drag, startPoint x: 633, startPoint y: 150, endPoint x: 538, endPoint y: 143, distance: 96.1
click at [538, 145] on body "Store 121 - [GEOGRAPHIC_DATA] (Just Salad) [EMAIL_ADDRESS][DOMAIN_NAME] Toggle …" at bounding box center [554, 313] width 1109 height 627
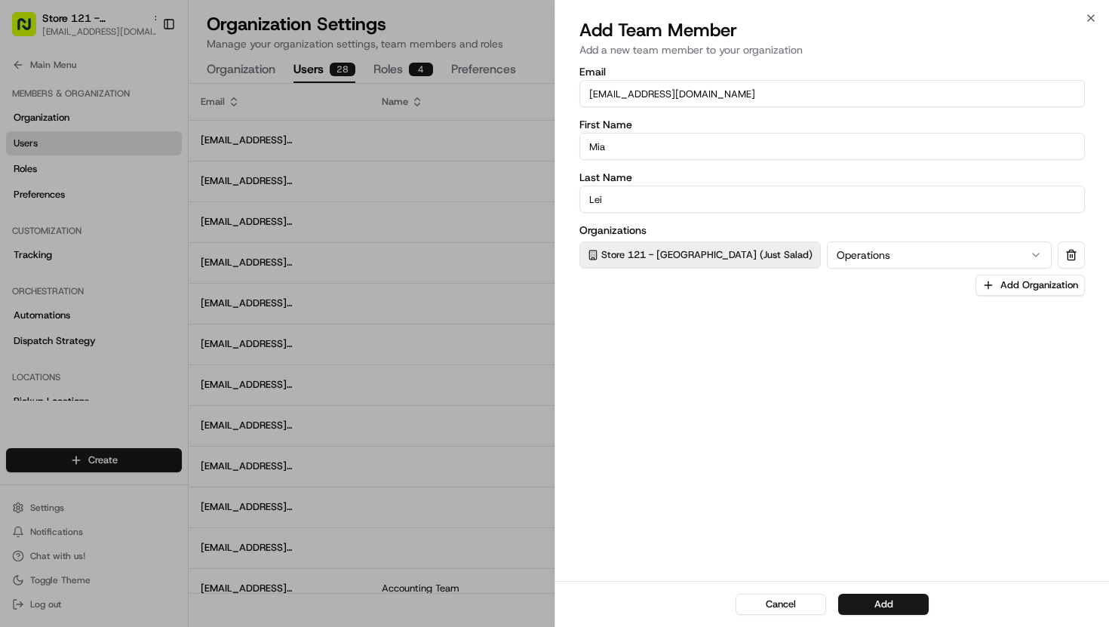
type input "Mia"
type input "Toms"
click at [862, 603] on button "Add" at bounding box center [883, 604] width 90 height 21
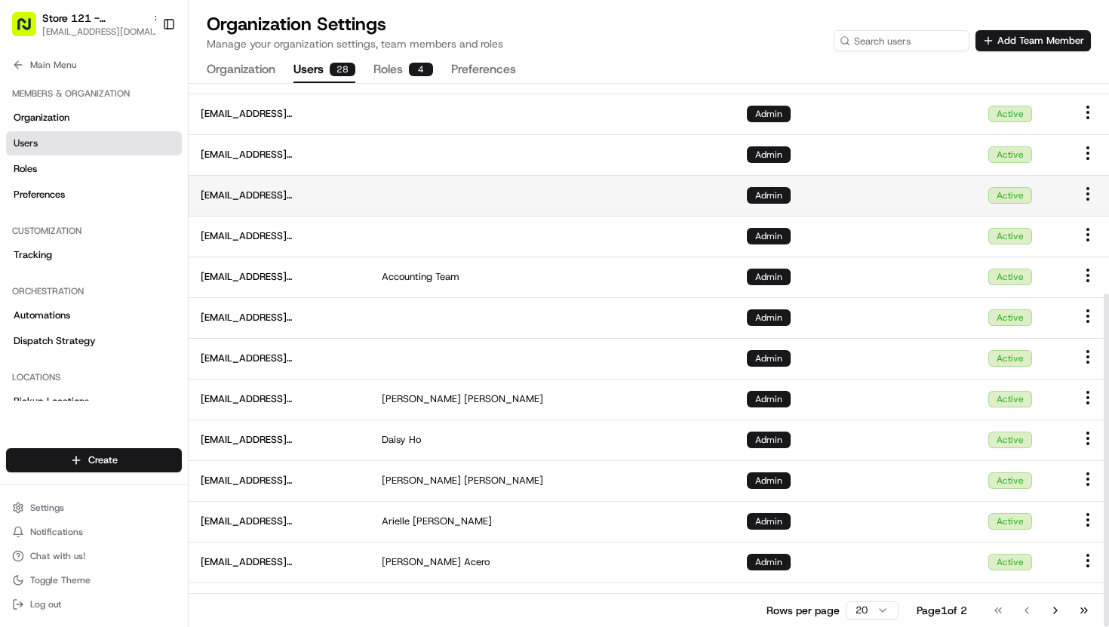
scroll to position [342, 0]
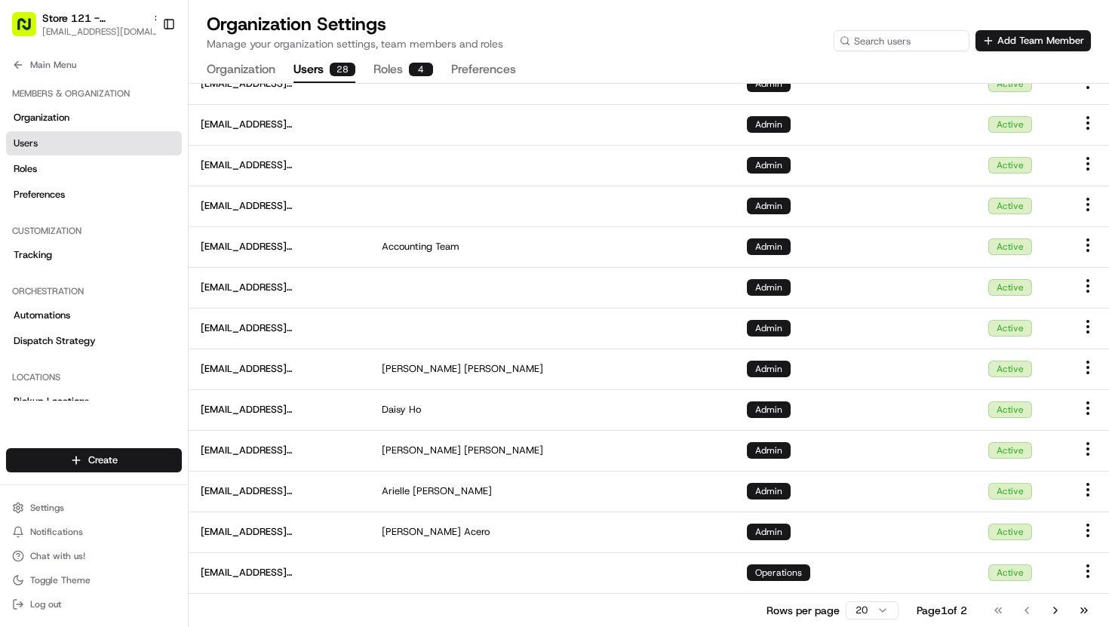
click at [1057, 611] on button "Go to next page" at bounding box center [1055, 610] width 26 height 21
click at [1053, 611] on button "Go to next page" at bounding box center [1055, 610] width 26 height 21
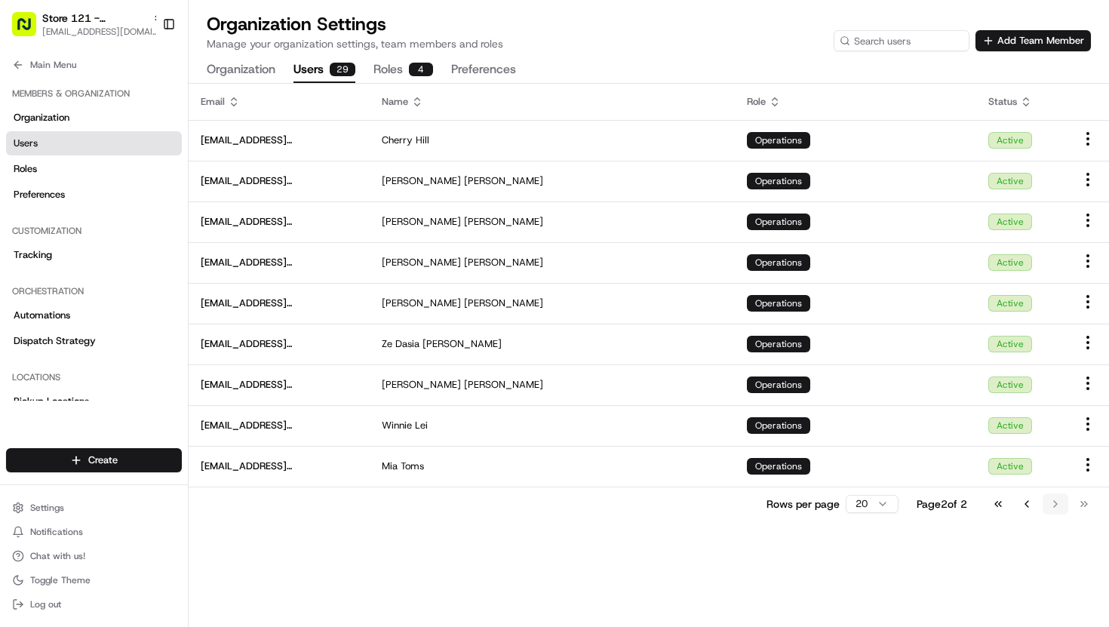
scroll to position [0, 0]
click at [1021, 33] on button "Add Team Member" at bounding box center [1032, 40] width 115 height 21
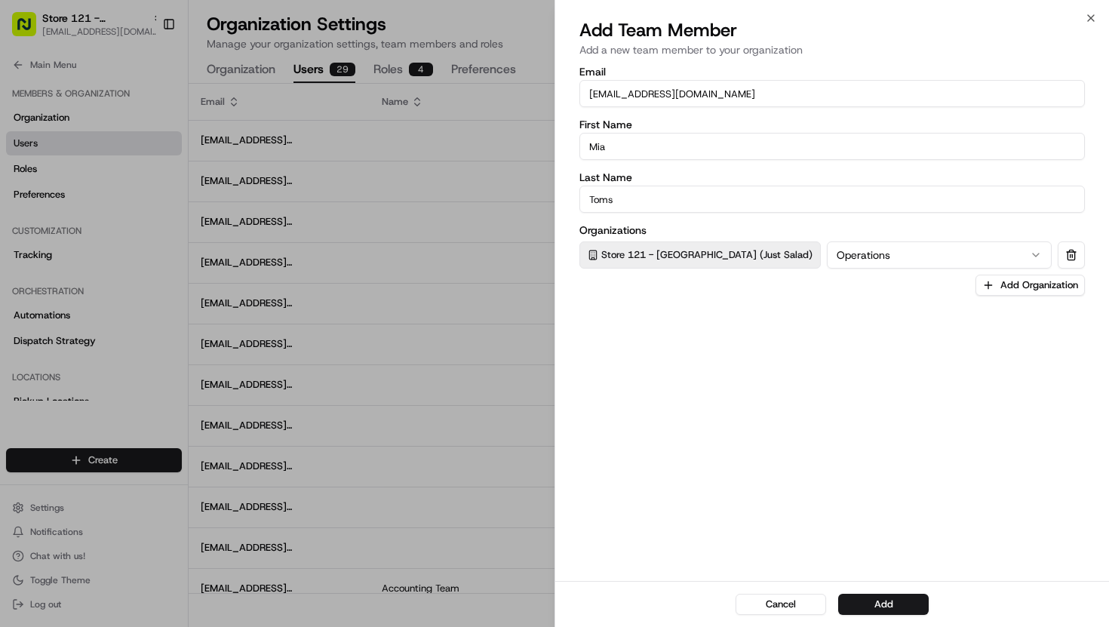
drag, startPoint x: 620, startPoint y: 97, endPoint x: 519, endPoint y: 98, distance: 101.1
click at [519, 98] on body "Store 121 - [GEOGRAPHIC_DATA] (Just Salad) [EMAIL_ADDRESS][DOMAIN_NAME] Toggle …" at bounding box center [554, 313] width 1109 height 627
type input "[EMAIL_ADDRESS][DOMAIN_NAME]"
type input "[PERSON_NAME]"
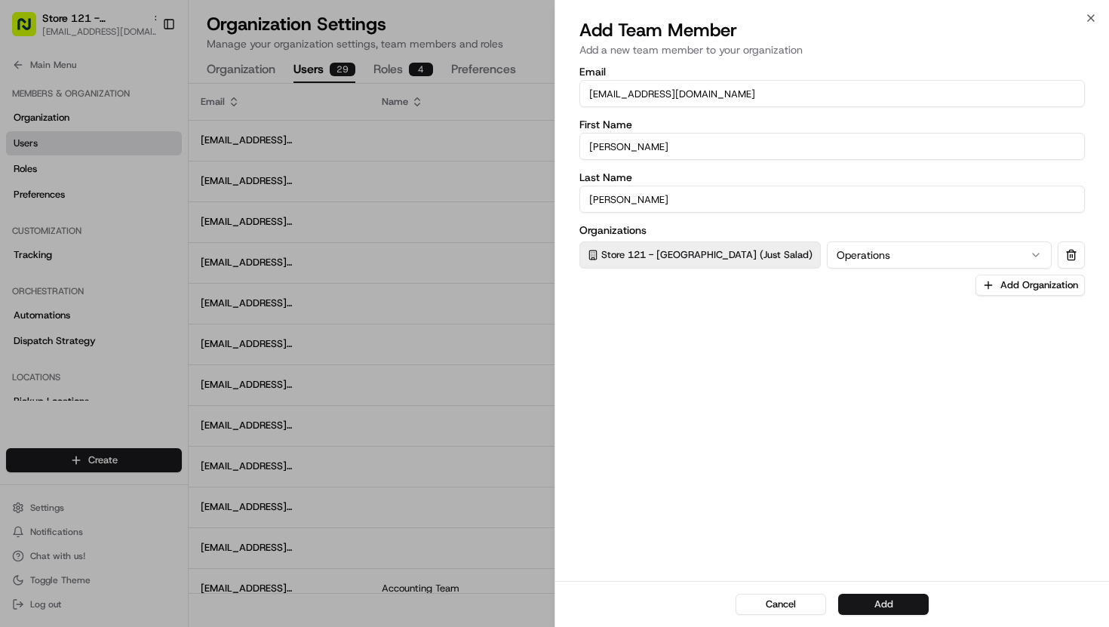
click at [876, 612] on button "Add" at bounding box center [883, 604] width 90 height 21
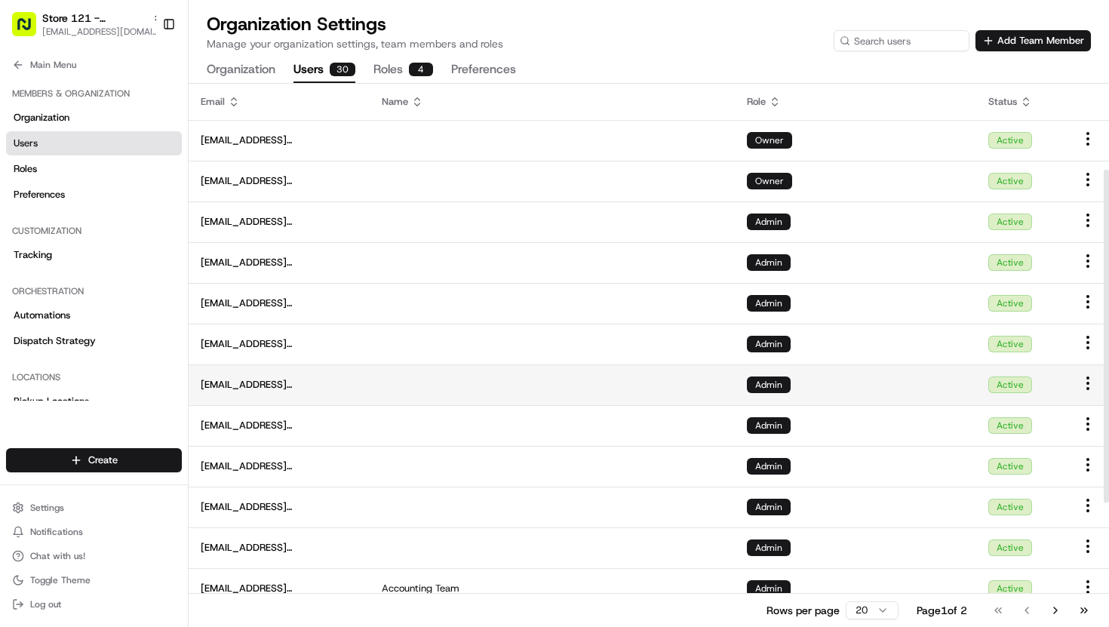
scroll to position [342, 0]
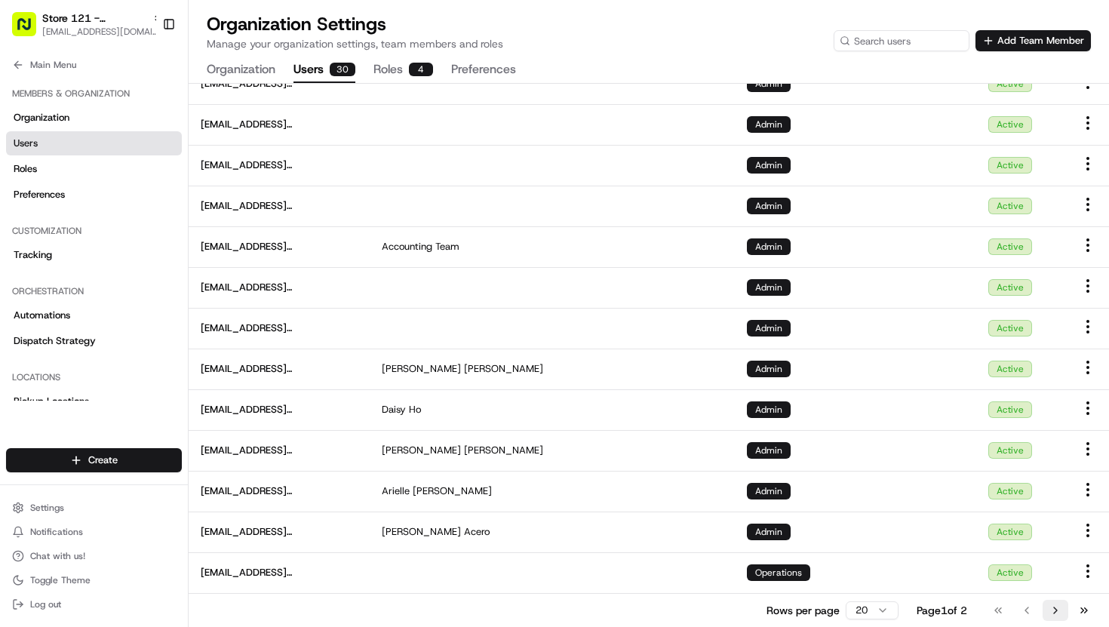
click at [1059, 608] on button "Go to next page" at bounding box center [1055, 610] width 26 height 21
